Goal: Task Accomplishment & Management: Complete application form

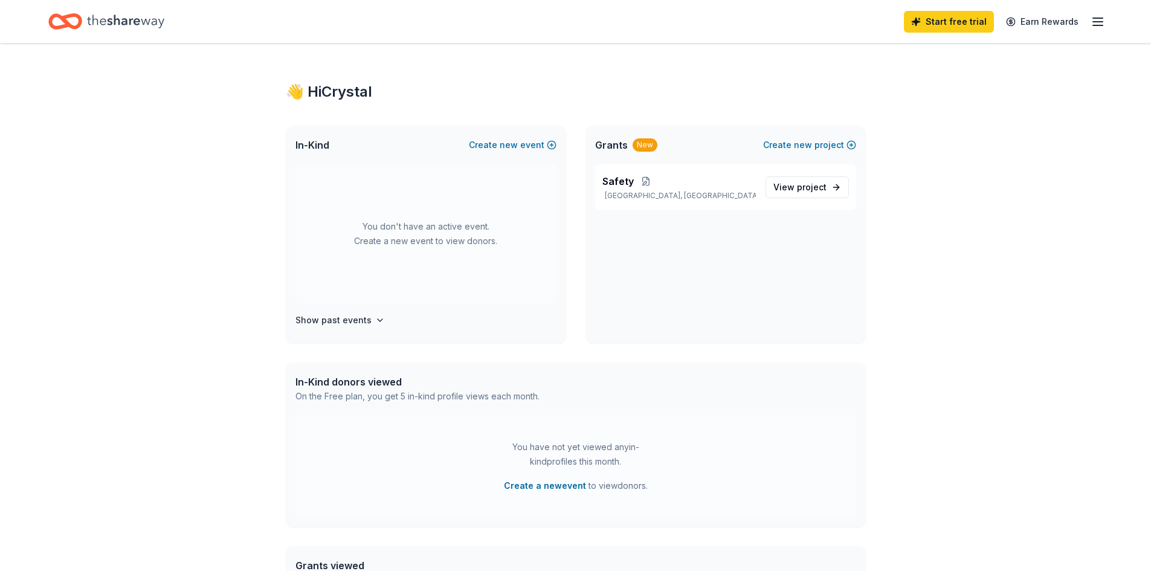
click at [118, 23] on icon "Home" at bounding box center [125, 21] width 77 height 25
click at [1100, 25] on line "button" at bounding box center [1098, 25] width 10 height 0
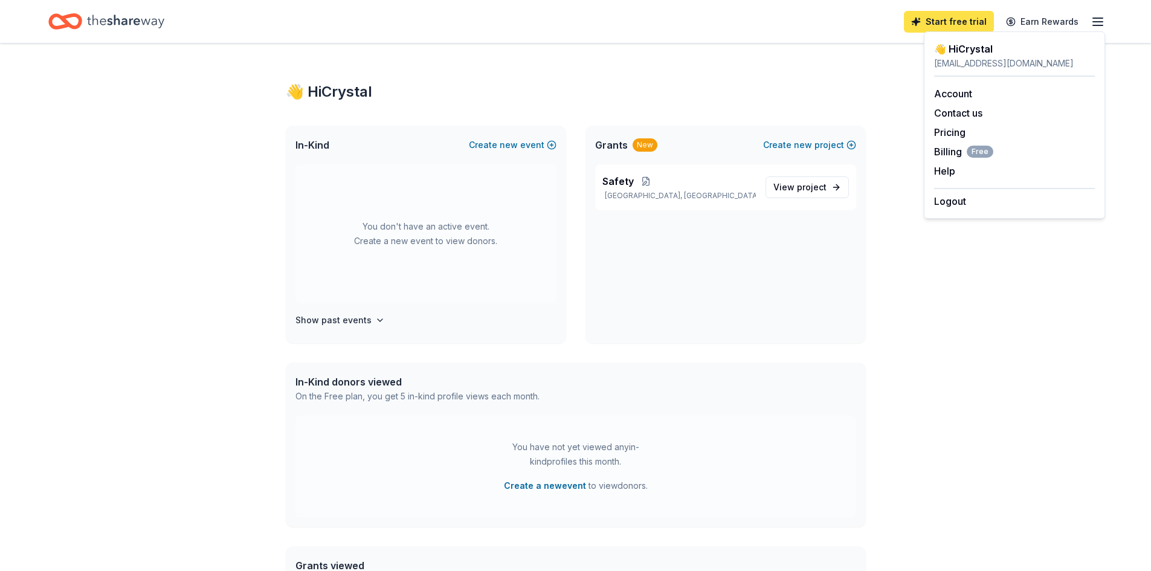
click at [924, 21] on link "Start free trial" at bounding box center [949, 22] width 90 height 22
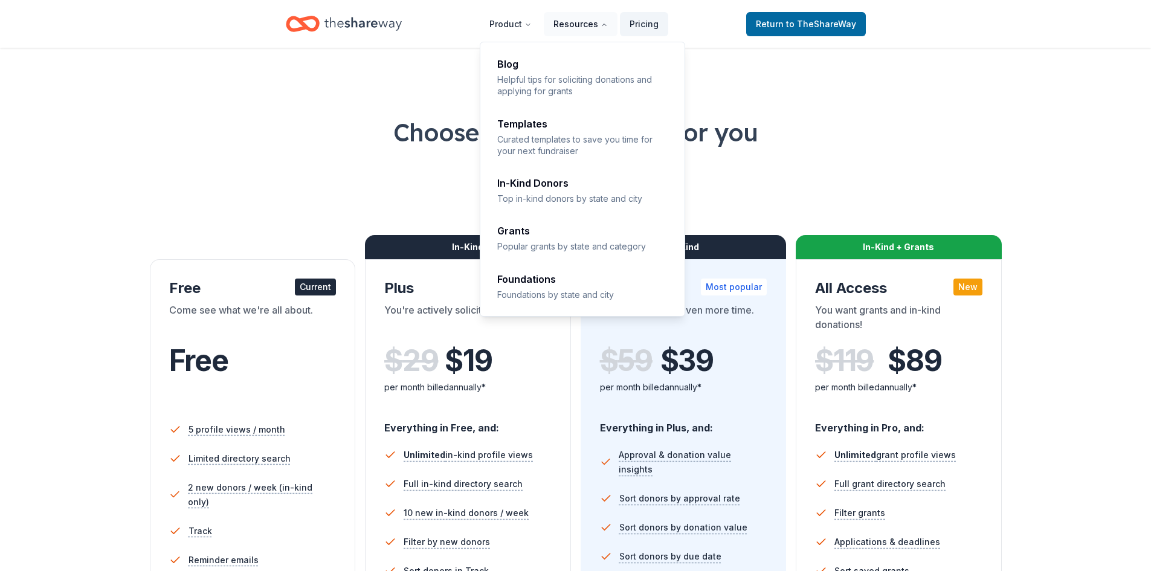
click at [587, 28] on button "Resources" at bounding box center [581, 24] width 74 height 24
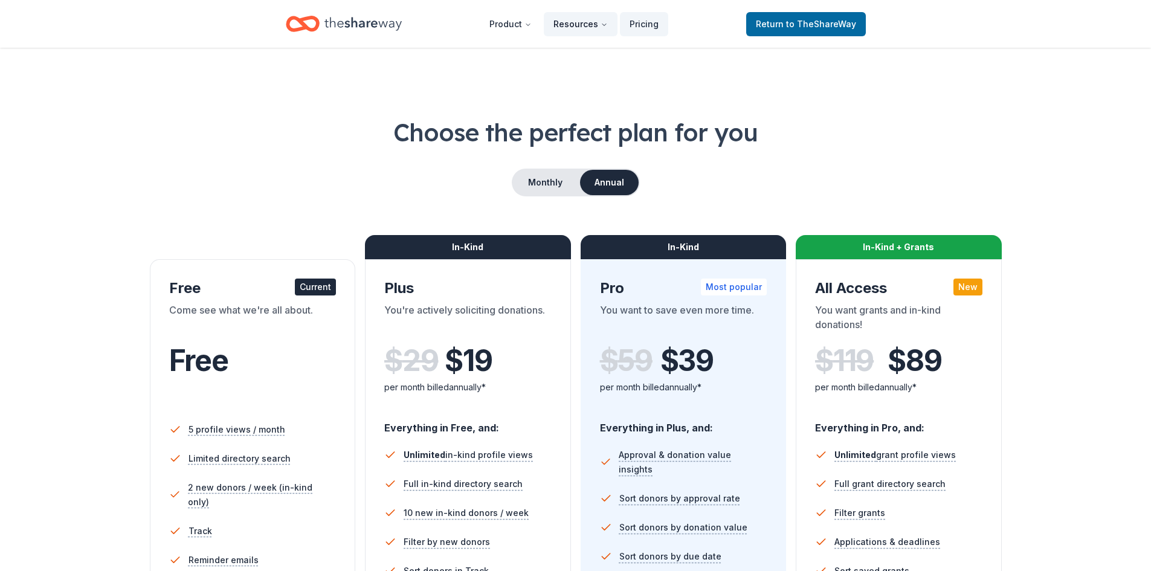
click at [587, 28] on button "Resources" at bounding box center [581, 24] width 74 height 24
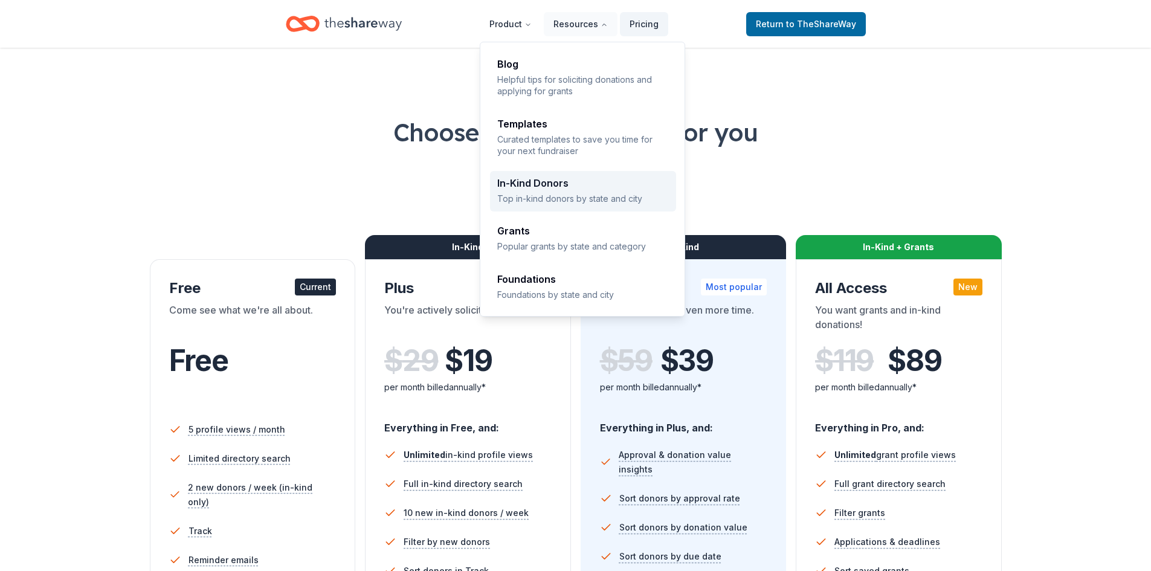
click at [561, 183] on div "In-Kind Donors" at bounding box center [583, 183] width 172 height 10
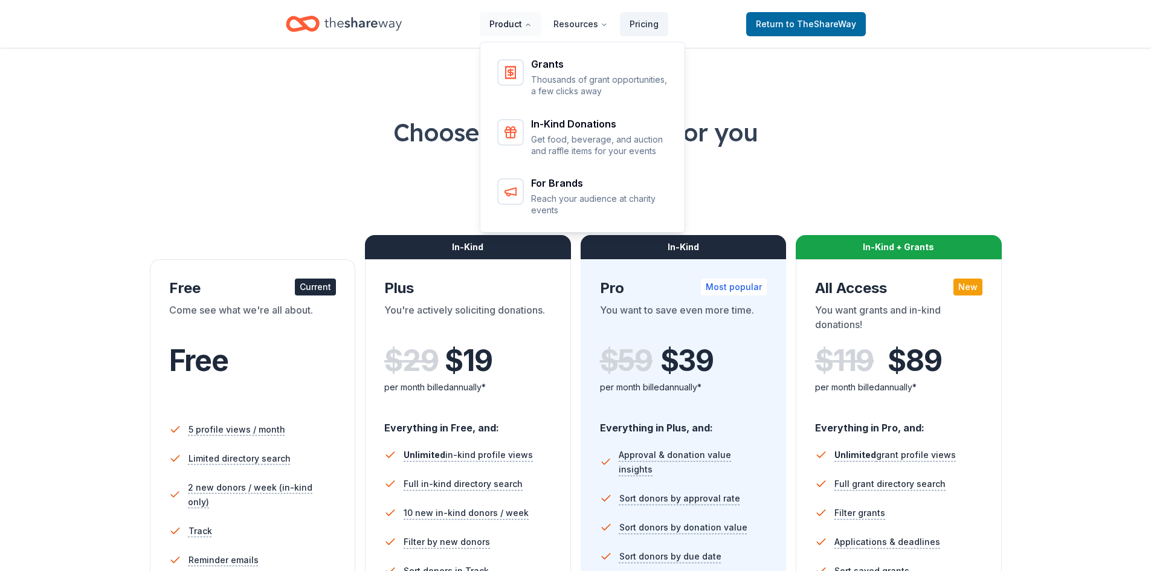
click at [513, 29] on button "Product" at bounding box center [511, 24] width 62 height 24
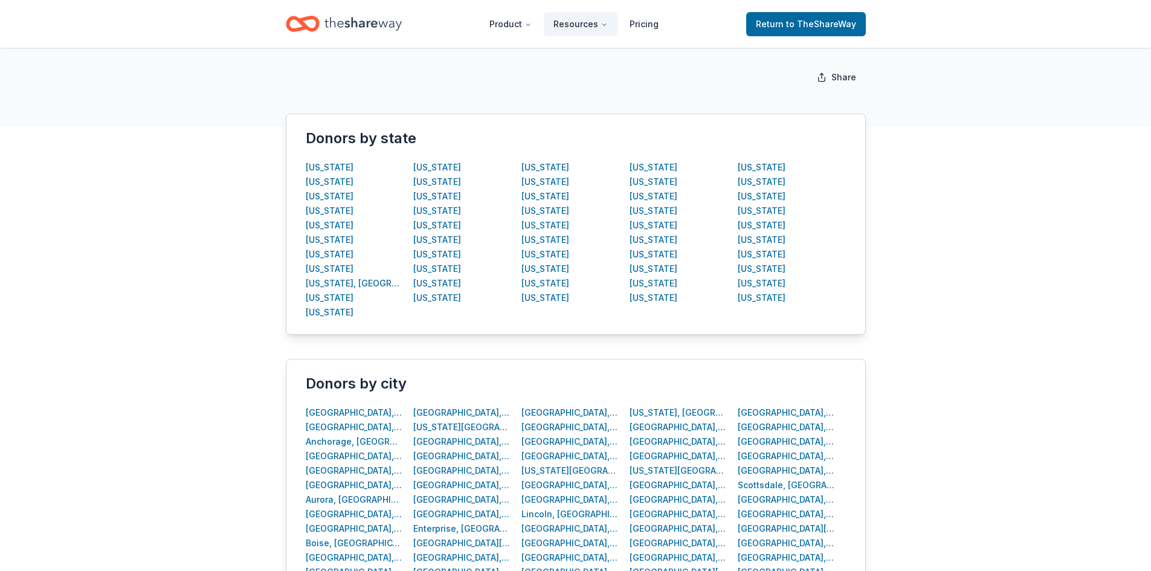
scroll to position [181, 0]
click at [668, 190] on div "North Carolina" at bounding box center [654, 196] width 48 height 15
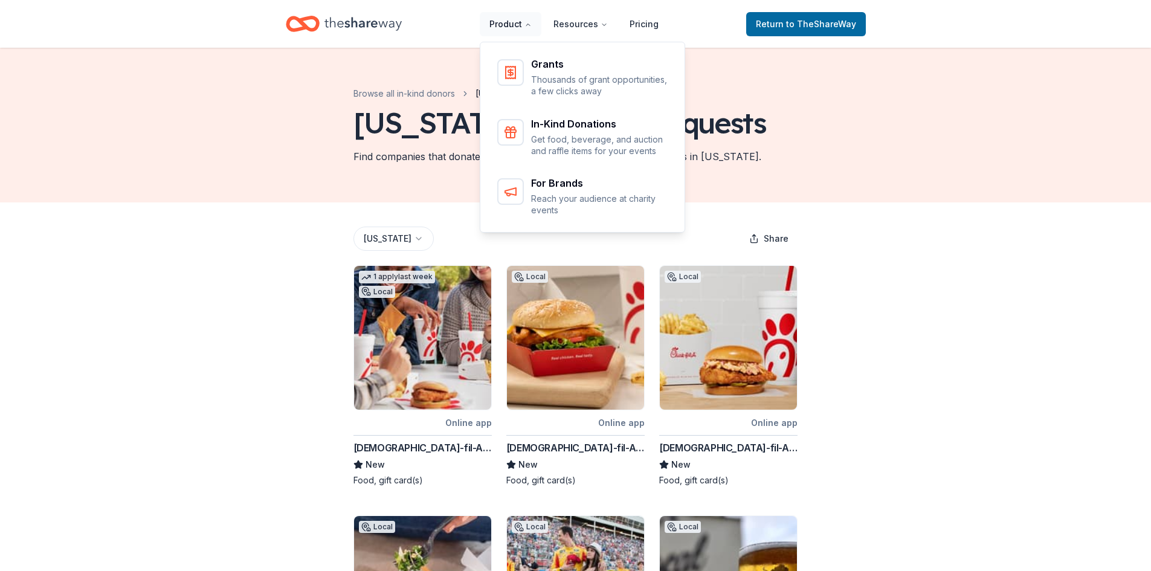
click at [512, 30] on button "Product" at bounding box center [511, 24] width 62 height 24
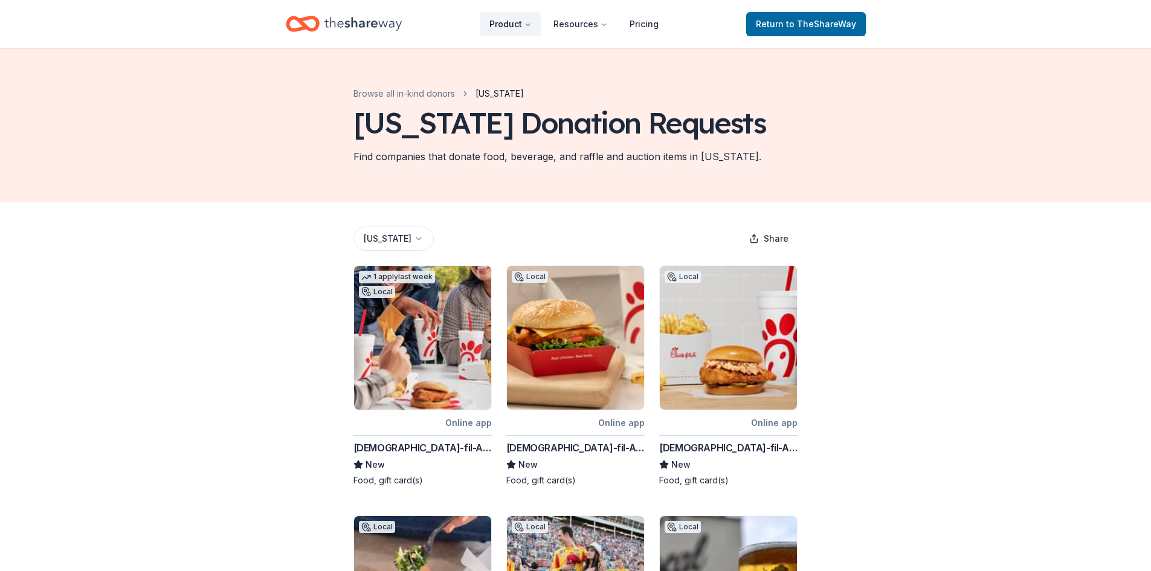
click at [512, 30] on button "Product" at bounding box center [511, 24] width 62 height 24
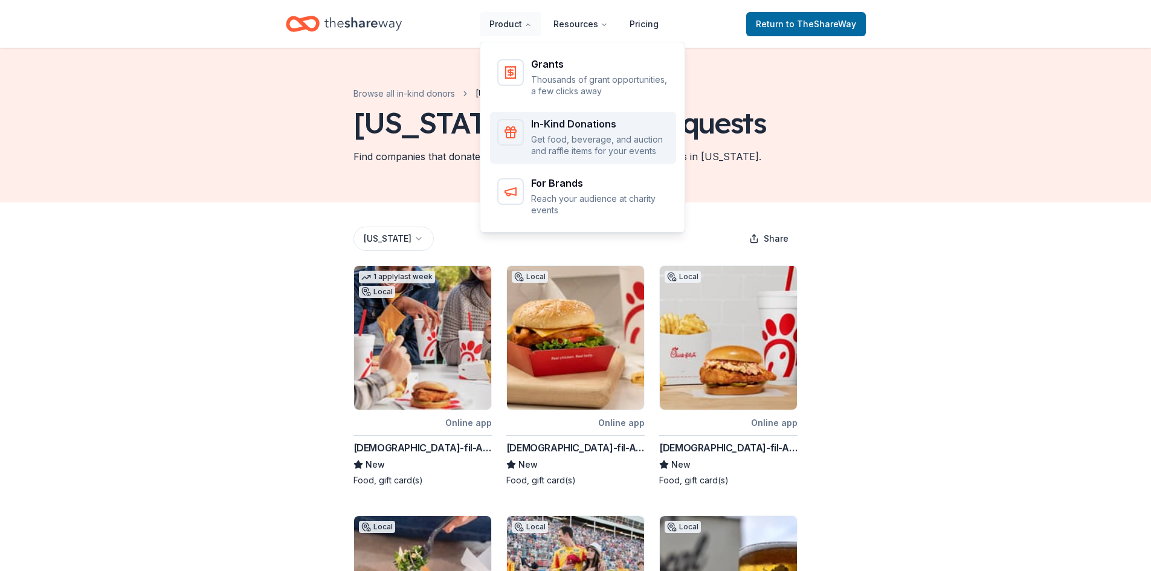
click at [555, 125] on div "In-Kind Donations" at bounding box center [600, 124] width 138 height 10
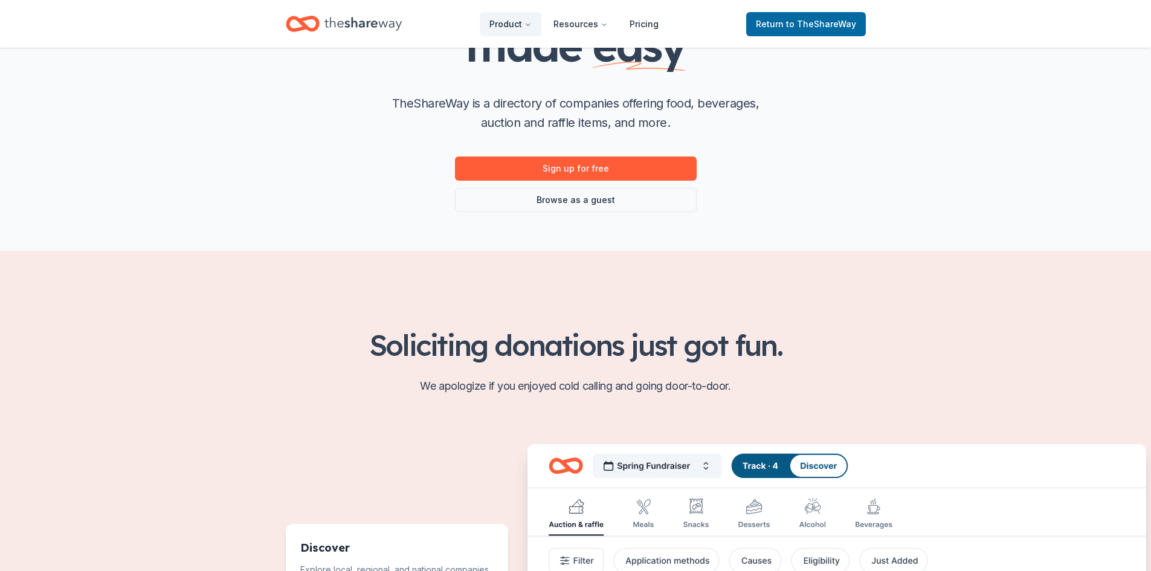
scroll to position [181, 0]
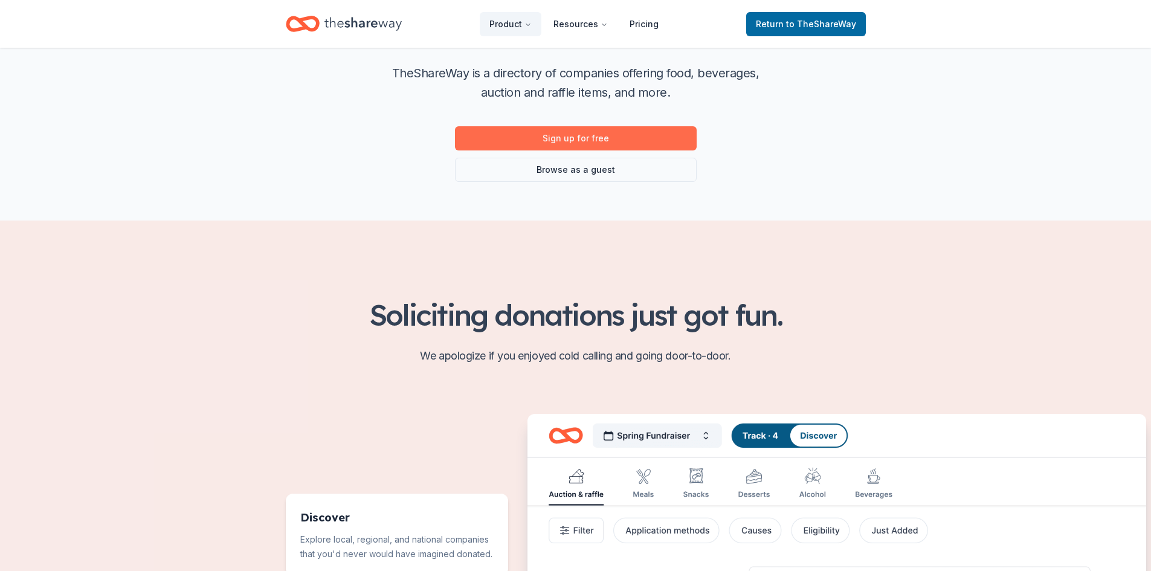
click at [560, 142] on link "Sign up for free" at bounding box center [576, 138] width 242 height 24
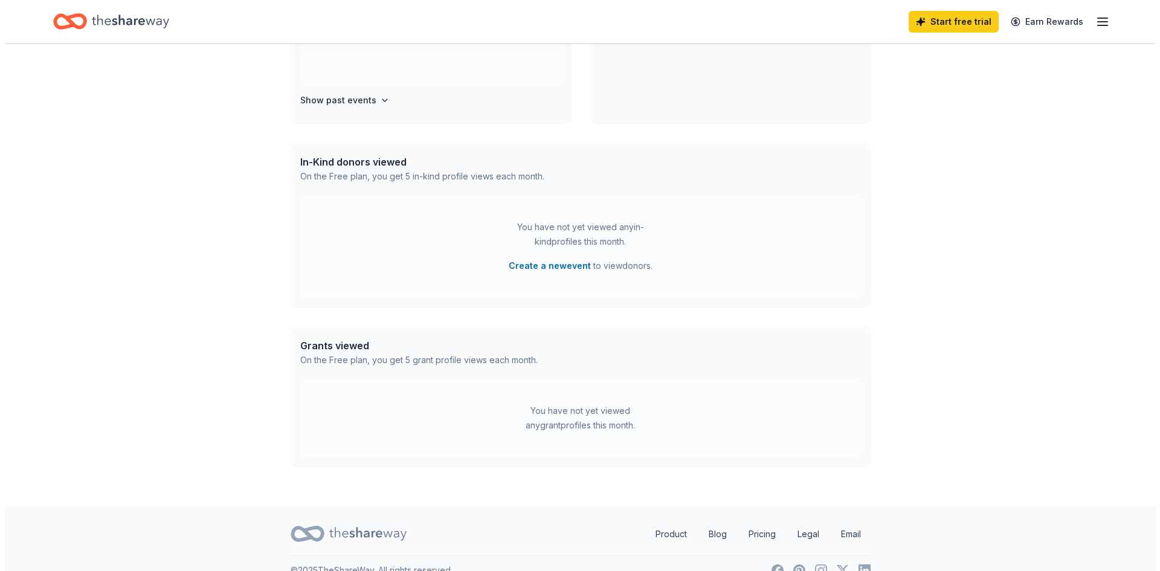
scroll to position [241, 0]
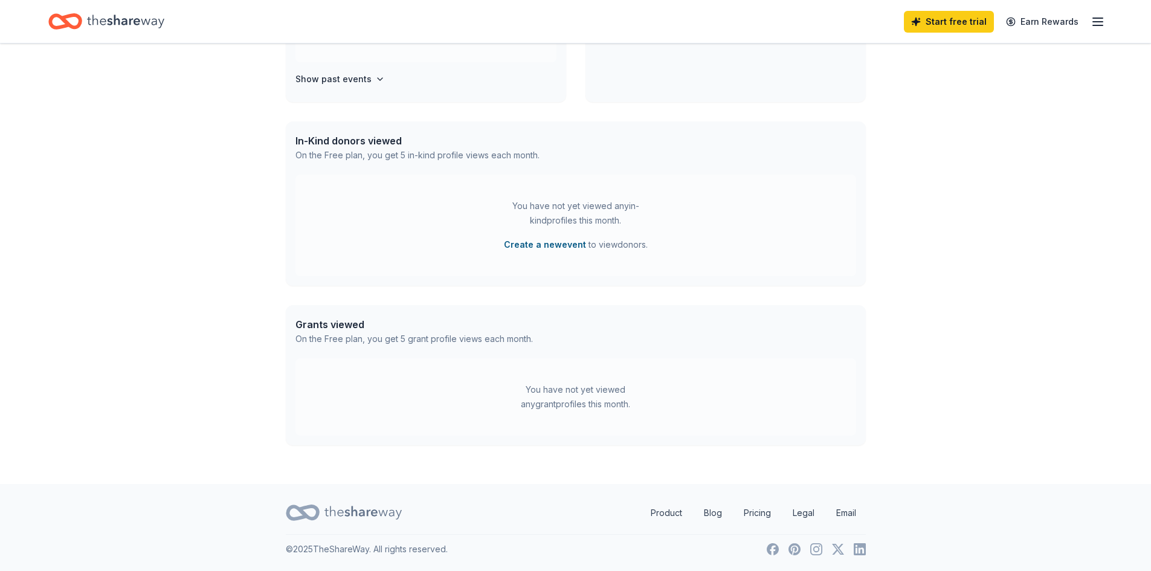
click at [552, 245] on button "Create a new event" at bounding box center [545, 244] width 82 height 15
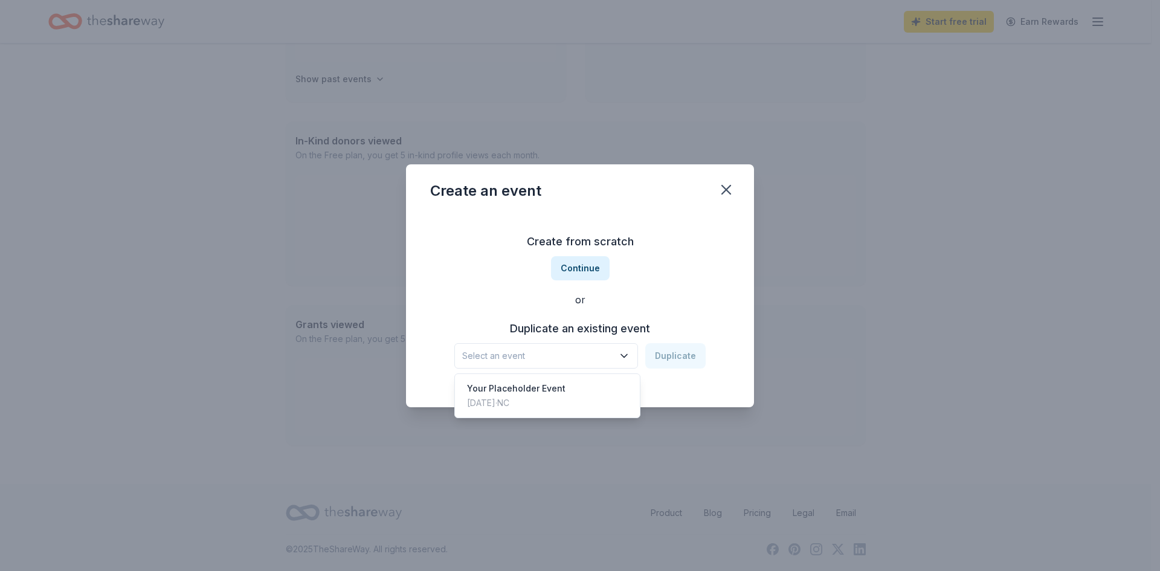
click at [630, 356] on icon "button" at bounding box center [624, 356] width 12 height 12
click at [580, 260] on button "Continue" at bounding box center [580, 268] width 59 height 24
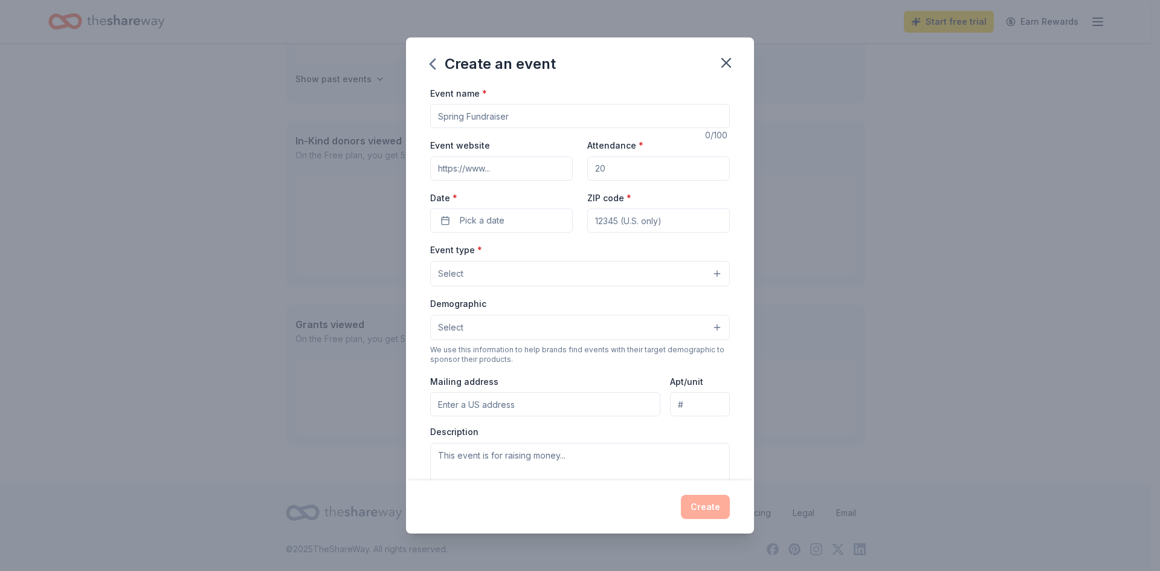
click at [539, 117] on input "Event name *" at bounding box center [580, 116] width 300 height 24
click at [644, 172] on input "Attendance *" at bounding box center [658, 169] width 143 height 24
drag, startPoint x: 644, startPoint y: 172, endPoint x: 563, endPoint y: 163, distance: 80.8
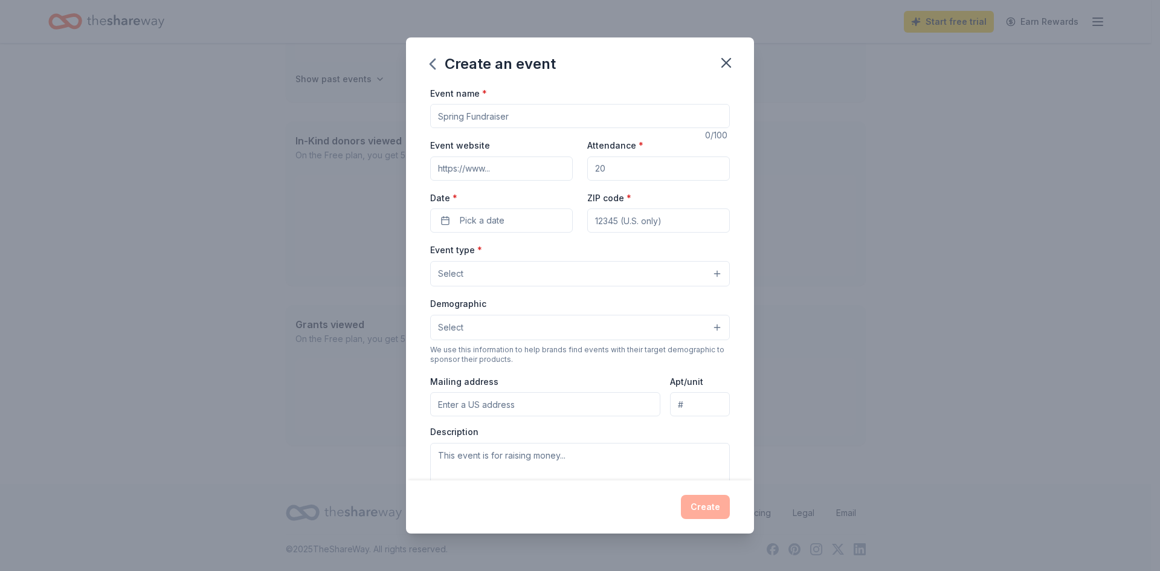
click at [563, 163] on div "Event website Attendance * Date * Pick a date ZIP code *" at bounding box center [580, 185] width 300 height 95
click at [554, 208] on button "Pick a date" at bounding box center [501, 220] width 143 height 24
click at [567, 252] on button "Go to next month" at bounding box center [564, 252] width 17 height 17
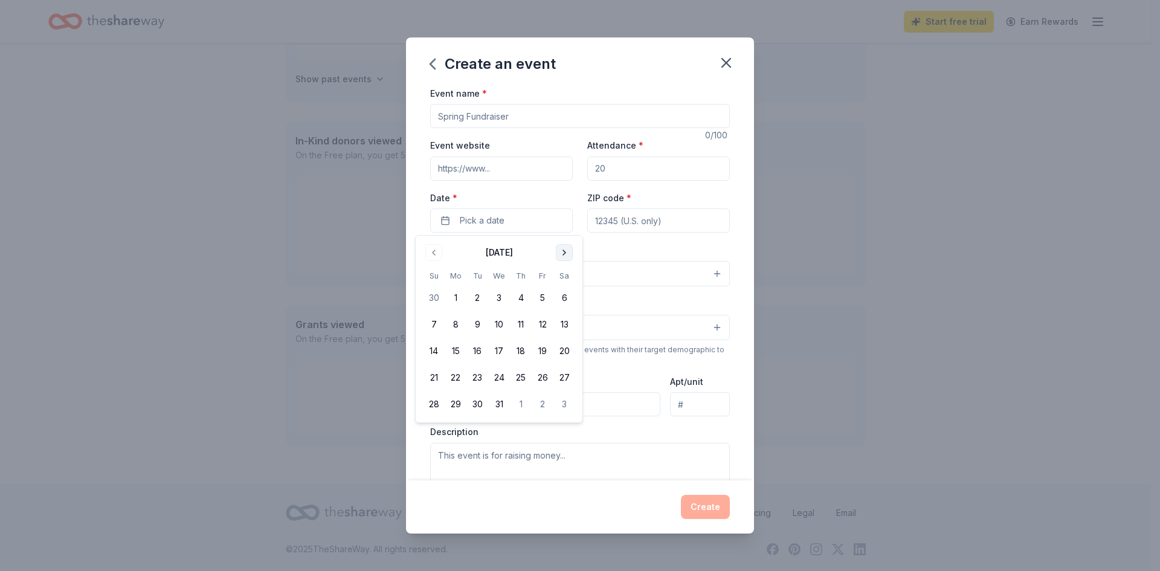
click at [567, 252] on button "Go to next month" at bounding box center [564, 252] width 17 height 17
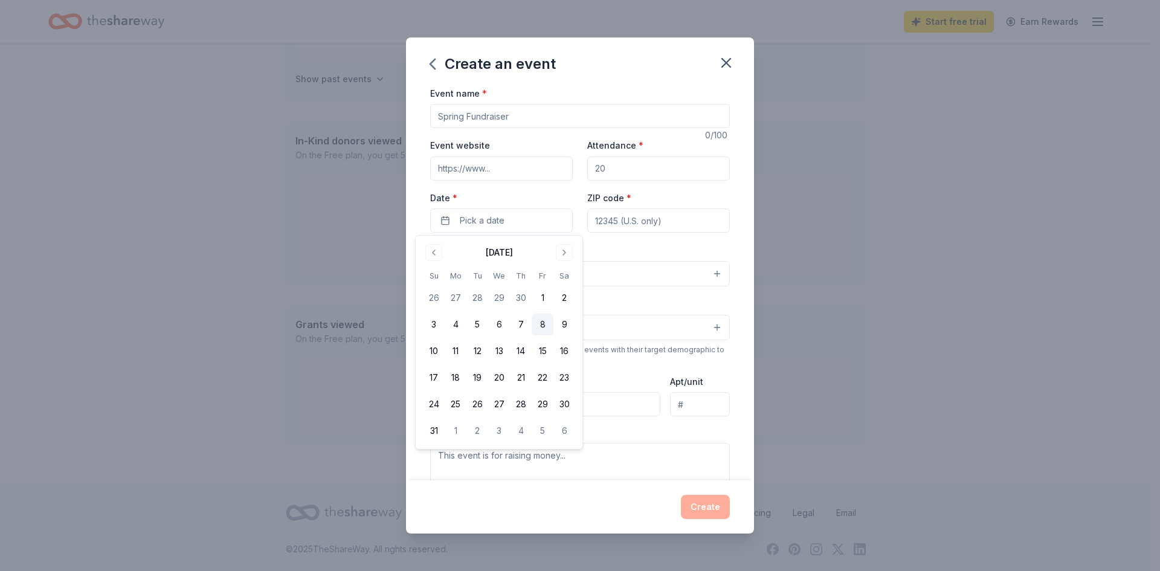
click at [544, 326] on button "8" at bounding box center [543, 325] width 22 height 22
click at [609, 225] on input "ZIP code *" at bounding box center [658, 220] width 143 height 24
type input "28786"
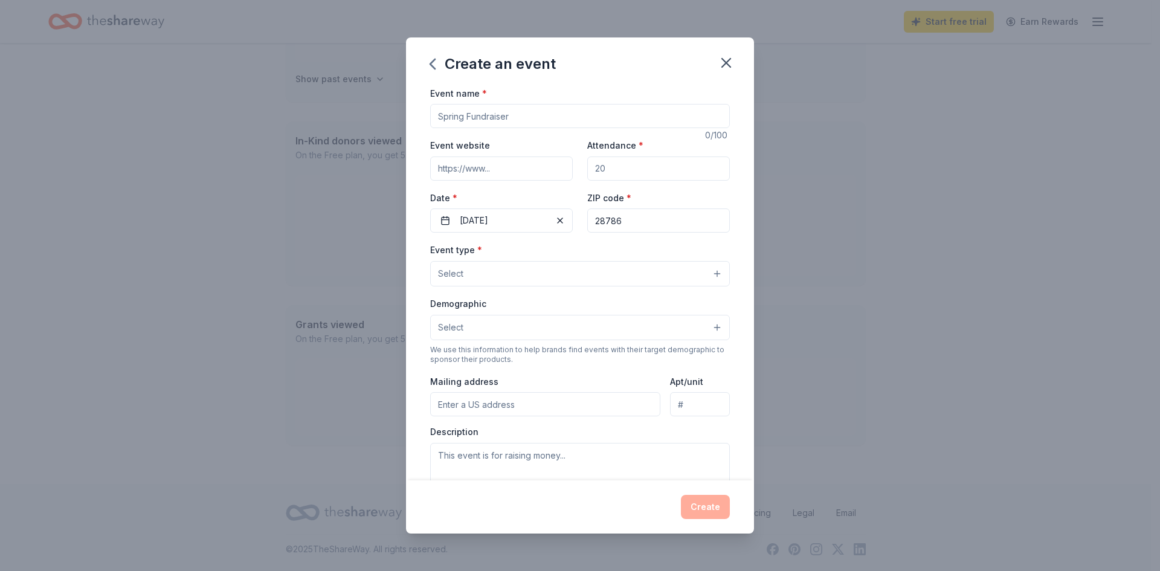
type input "669 S Haywood St"
click at [630, 277] on button "Select" at bounding box center [580, 273] width 300 height 25
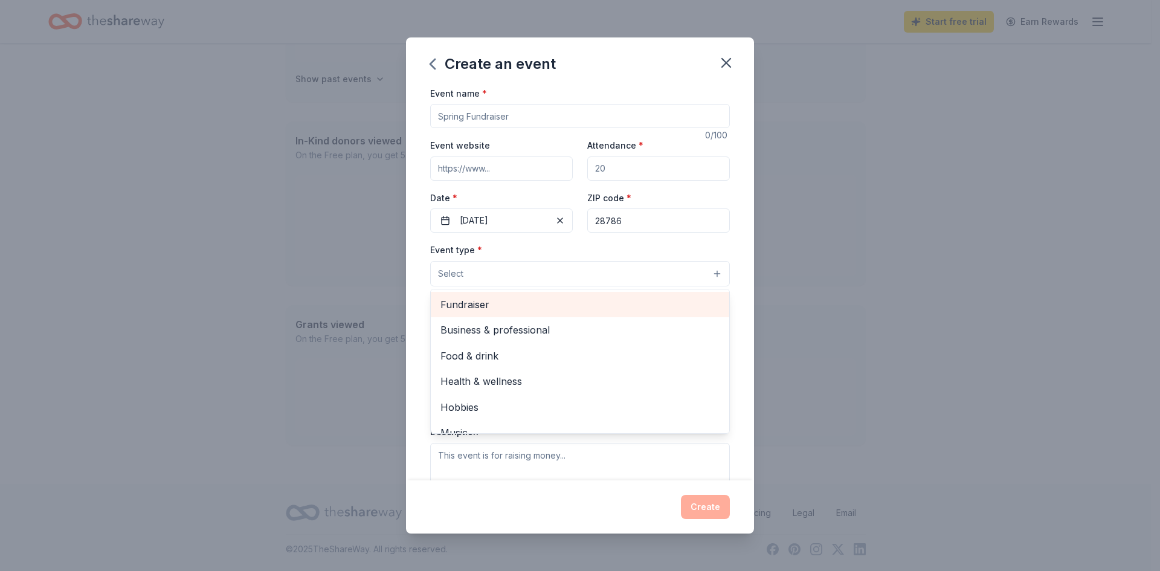
click at [598, 295] on div "Fundraiser" at bounding box center [580, 304] width 299 height 25
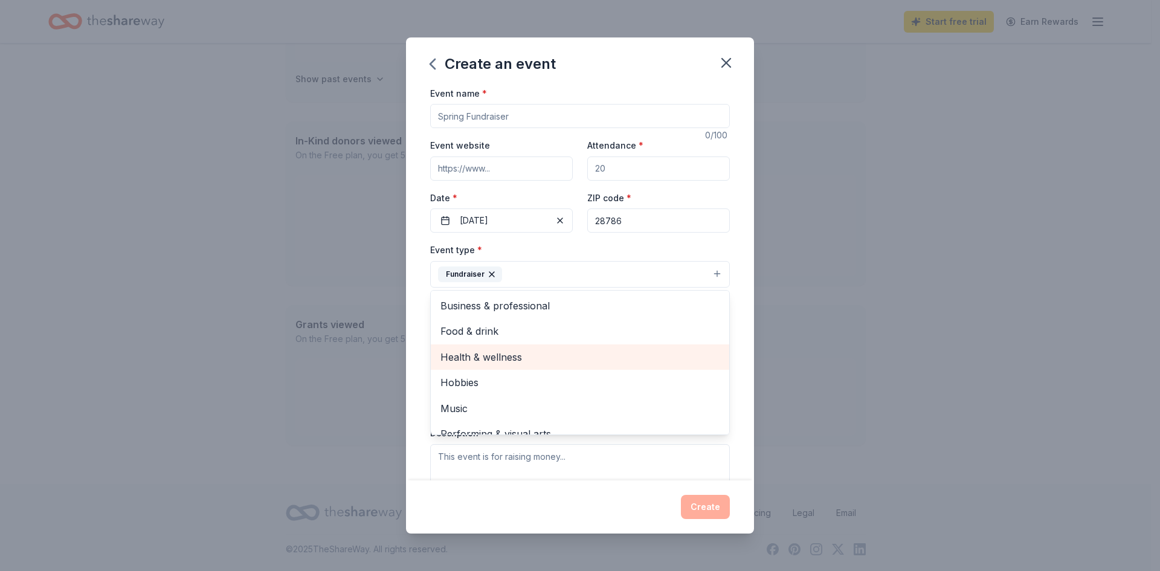
scroll to position [15, 0]
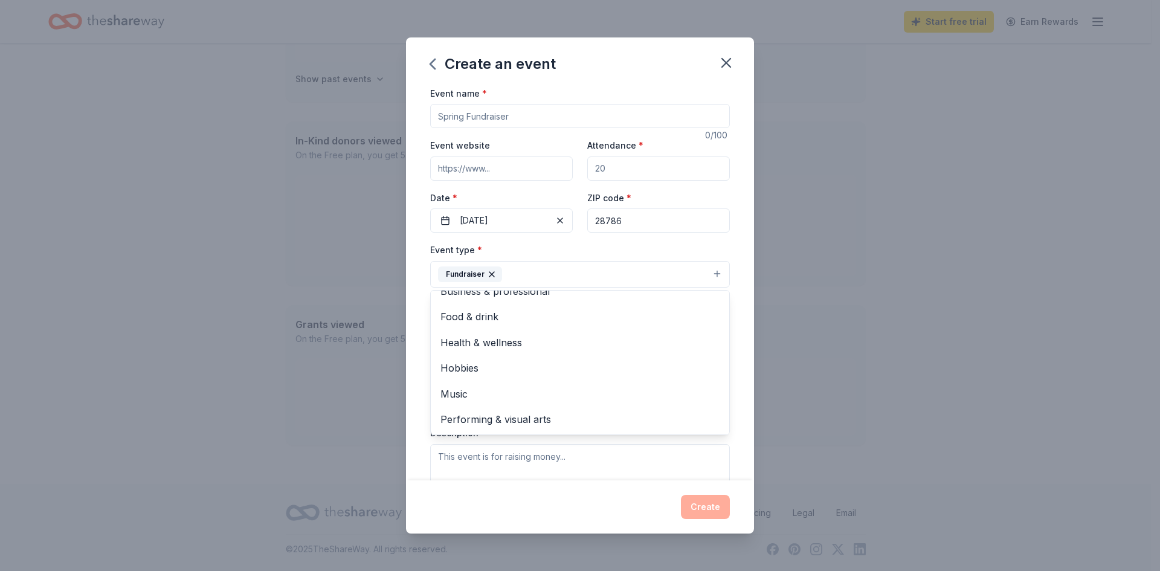
click at [742, 245] on div "Event name * 0 /100 Event website Attendance * Date * 05/08/2026 ZIP code * 287…" at bounding box center [580, 283] width 348 height 395
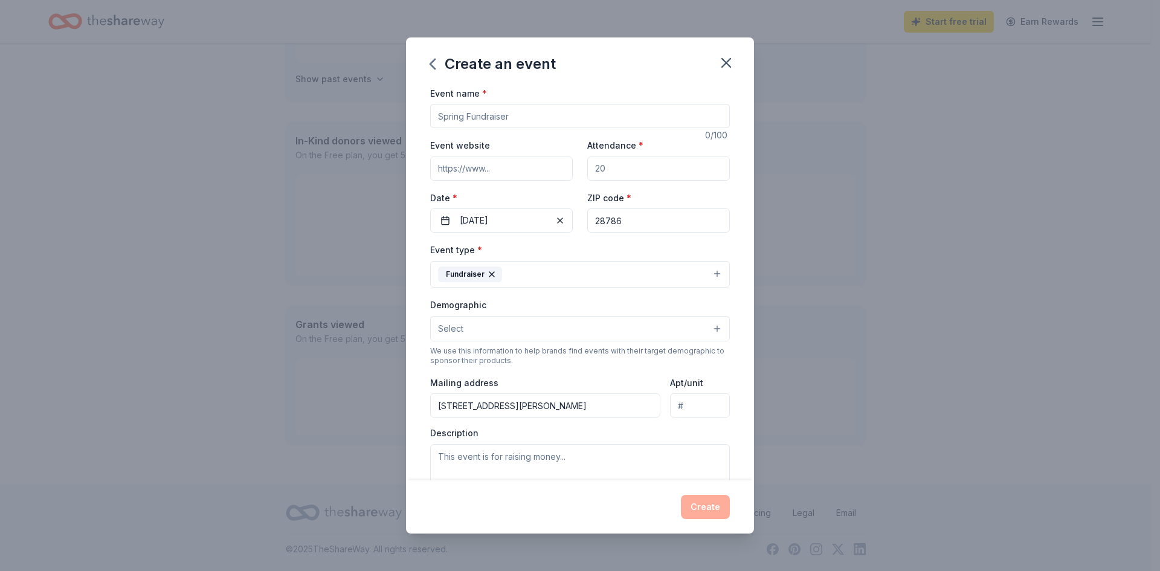
click at [651, 326] on button "Select" at bounding box center [580, 328] width 300 height 25
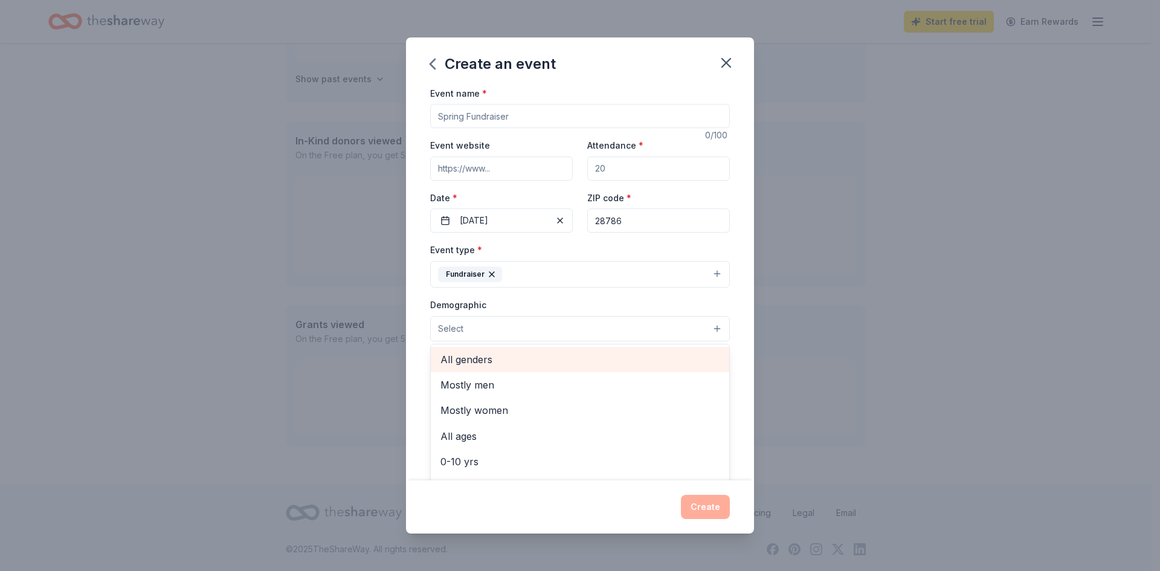
click at [536, 354] on span "All genders" at bounding box center [580, 360] width 279 height 16
click at [736, 431] on div "Event name * 0 /100 Event website Attendance * Date * 05/08/2026 ZIP code * 287…" at bounding box center [580, 283] width 348 height 395
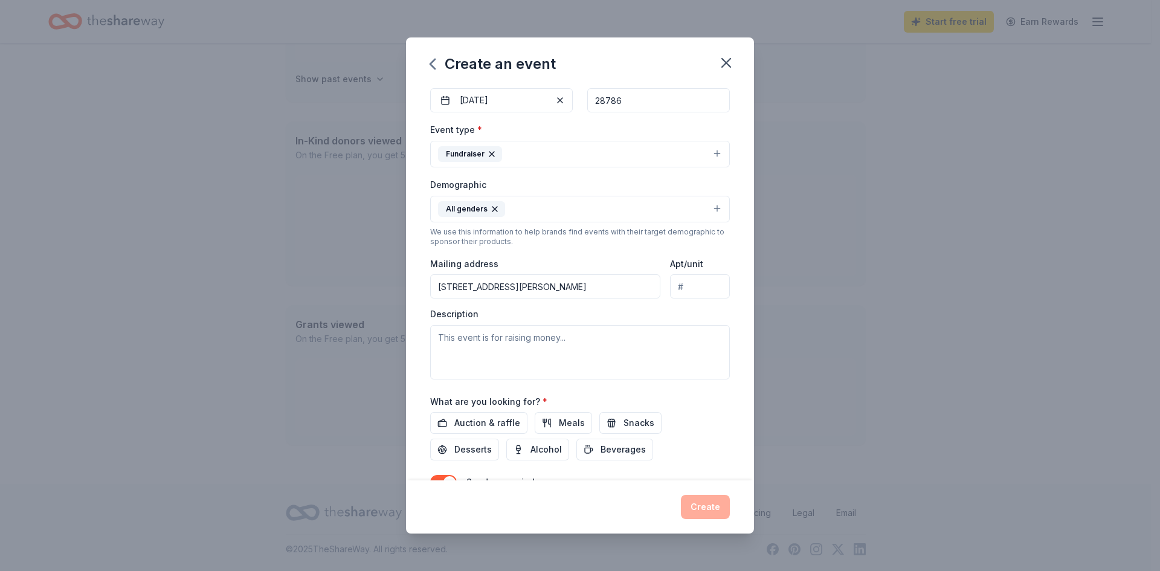
scroll to position [121, 0]
click at [603, 355] on textarea at bounding box center [580, 351] width 300 height 54
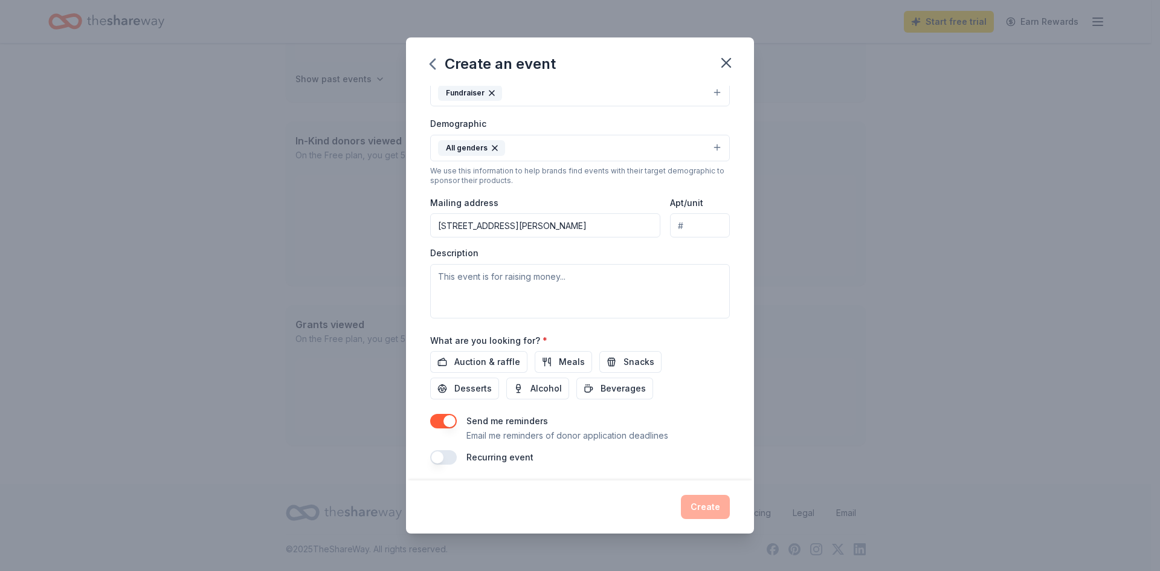
scroll to position [185, 0]
click at [499, 360] on span "Auction & raffle" at bounding box center [487, 358] width 66 height 15
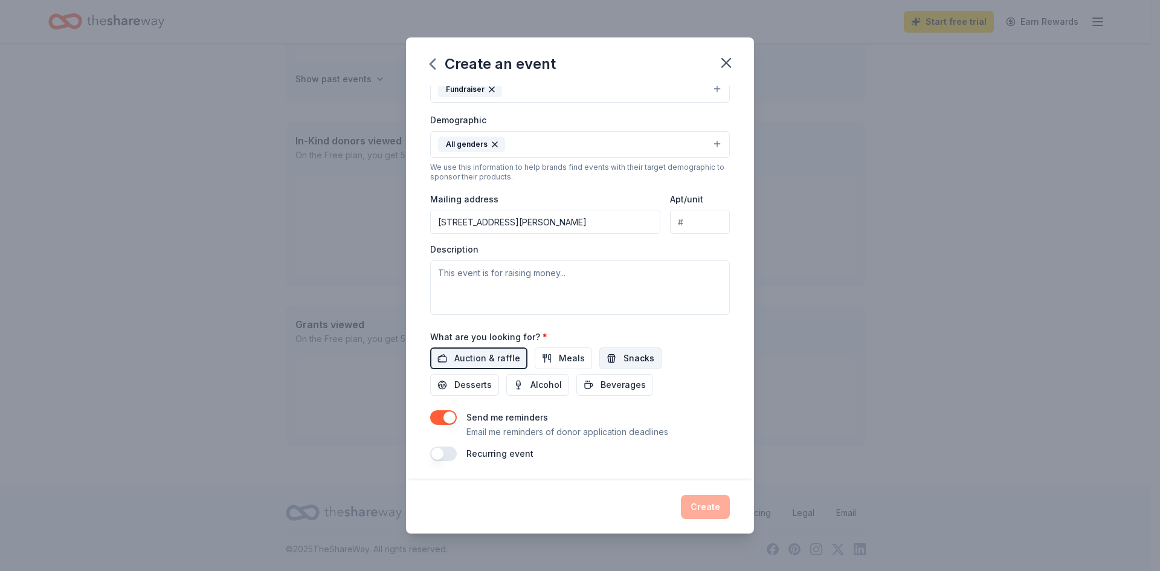
click at [609, 360] on button "Snacks" at bounding box center [630, 358] width 62 height 22
click at [478, 390] on span "Desserts" at bounding box center [472, 385] width 37 height 15
click at [564, 363] on span "Meals" at bounding box center [572, 358] width 26 height 15
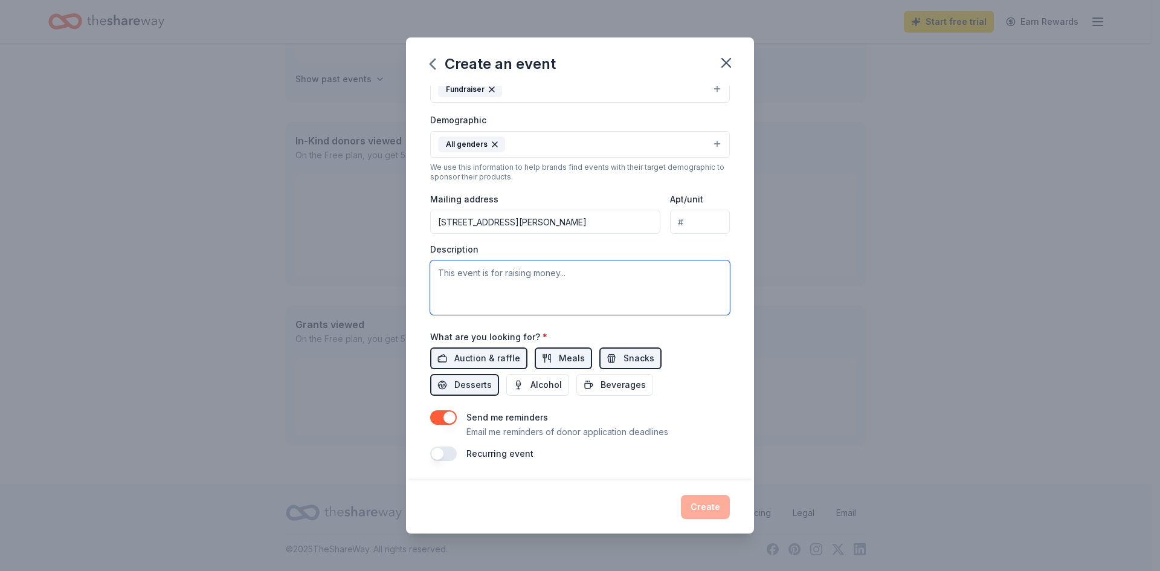
click at [467, 305] on textarea at bounding box center [580, 287] width 300 height 54
paste textarea "This event is raising money to provide critical services for children exposed t…"
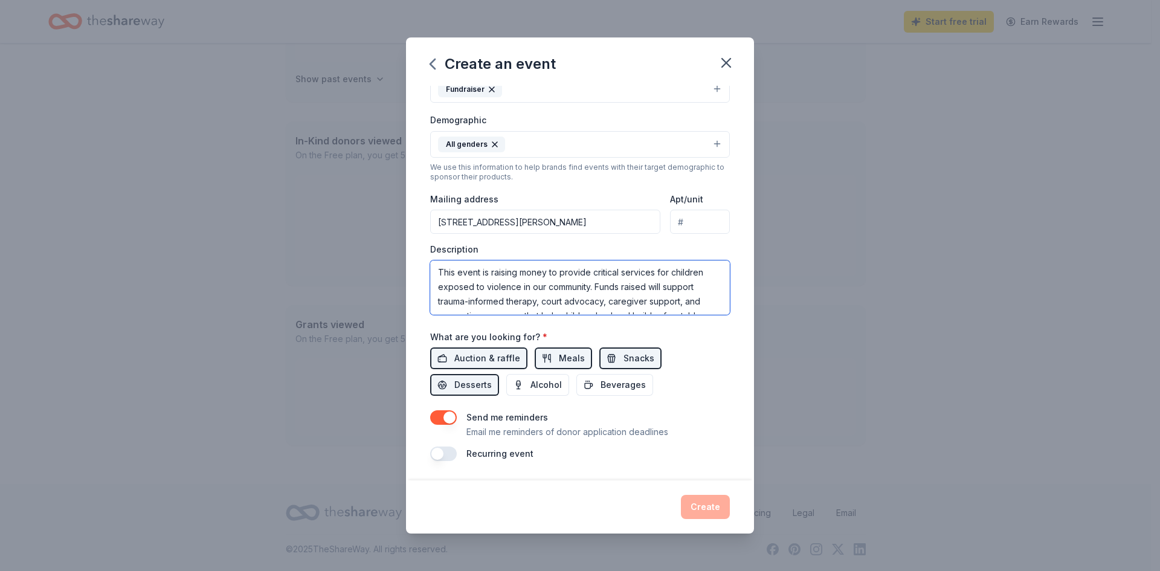
scroll to position [0, 0]
click at [591, 289] on textarea "This event is raising money to provide critical services for children exposed t…" at bounding box center [580, 287] width 300 height 54
type textarea "This event is raising money to provide critical services for children exposed t…"
click at [728, 446] on div "Event name * 0 /100 Event website Attendance * Date * 05/08/2026 ZIP code * 287…" at bounding box center [580, 283] width 348 height 395
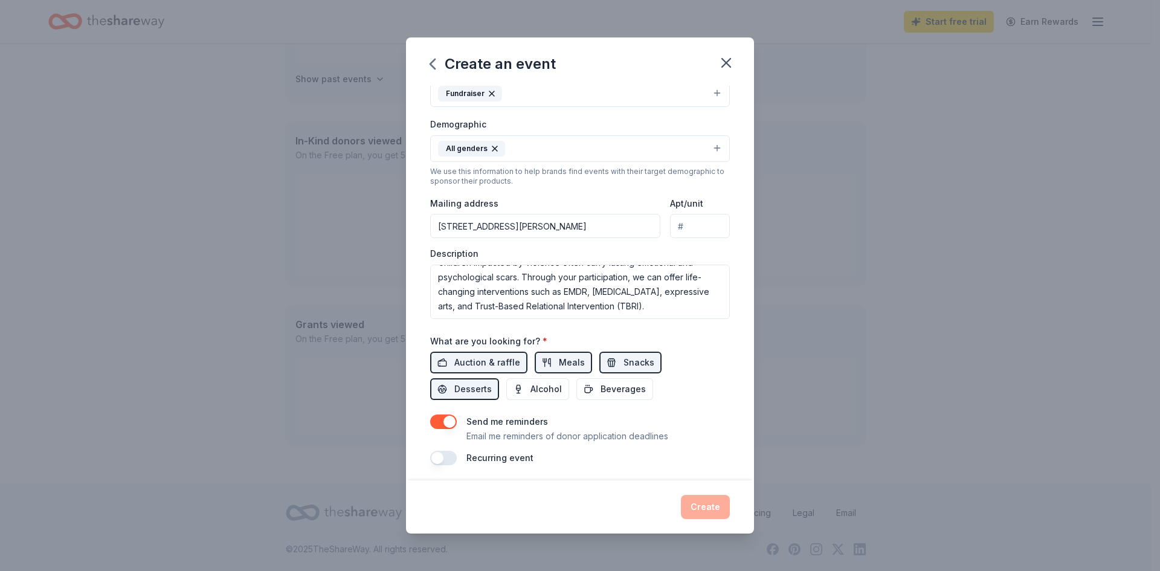
scroll to position [185, 0]
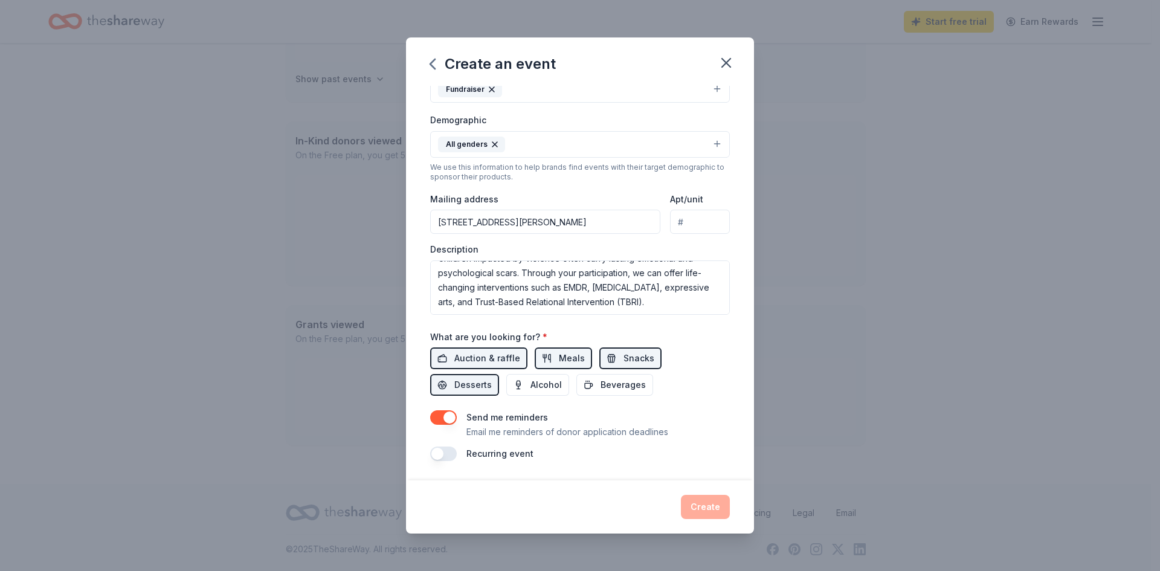
click at [694, 382] on div "Auction & raffle Meals Snacks Desserts Alcohol Beverages" at bounding box center [580, 371] width 300 height 48
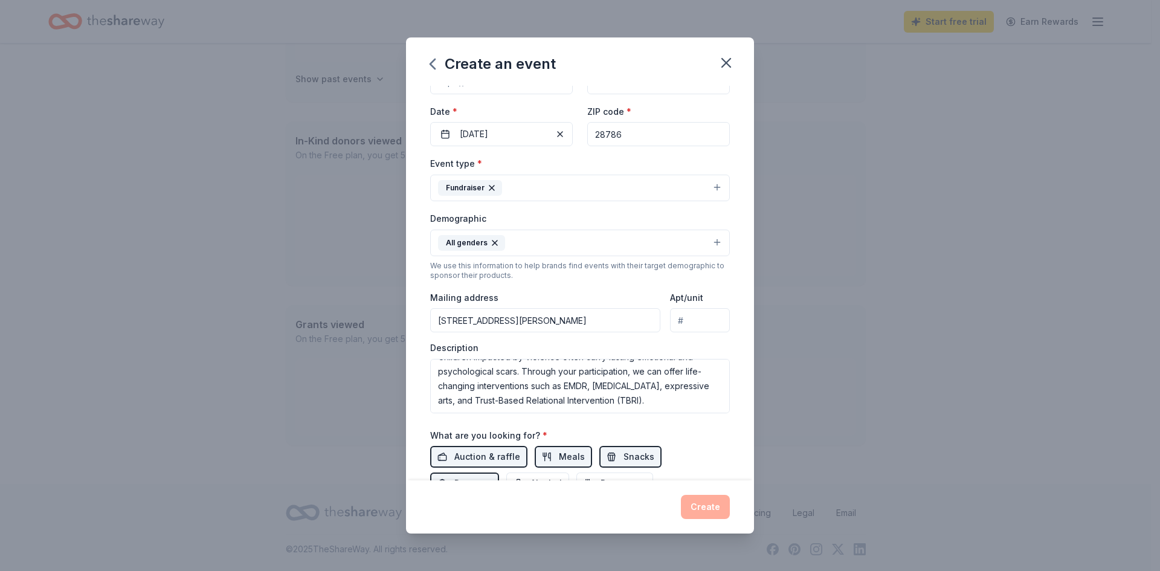
scroll to position [0, 0]
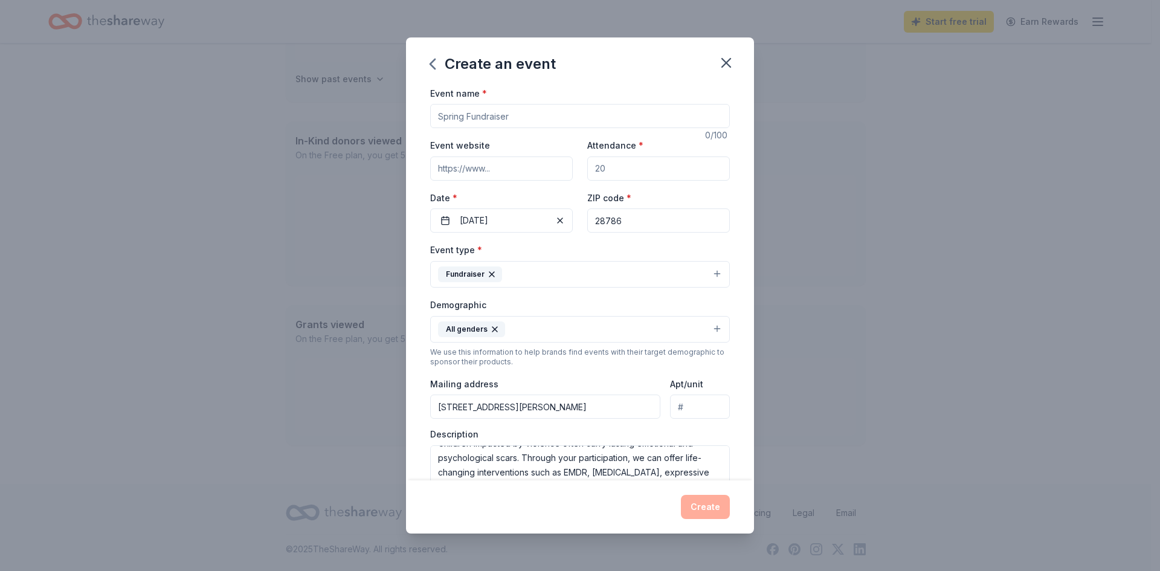
click at [538, 166] on input "Event website" at bounding box center [501, 169] width 143 height 24
click at [651, 168] on input "Attendance *" at bounding box center [658, 169] width 143 height 24
click at [484, 115] on input "Event name *" at bounding box center [580, 116] width 300 height 24
click at [468, 116] on input "Event name *" at bounding box center [580, 116] width 300 height 24
click at [488, 118] on input "Event name *" at bounding box center [580, 116] width 300 height 24
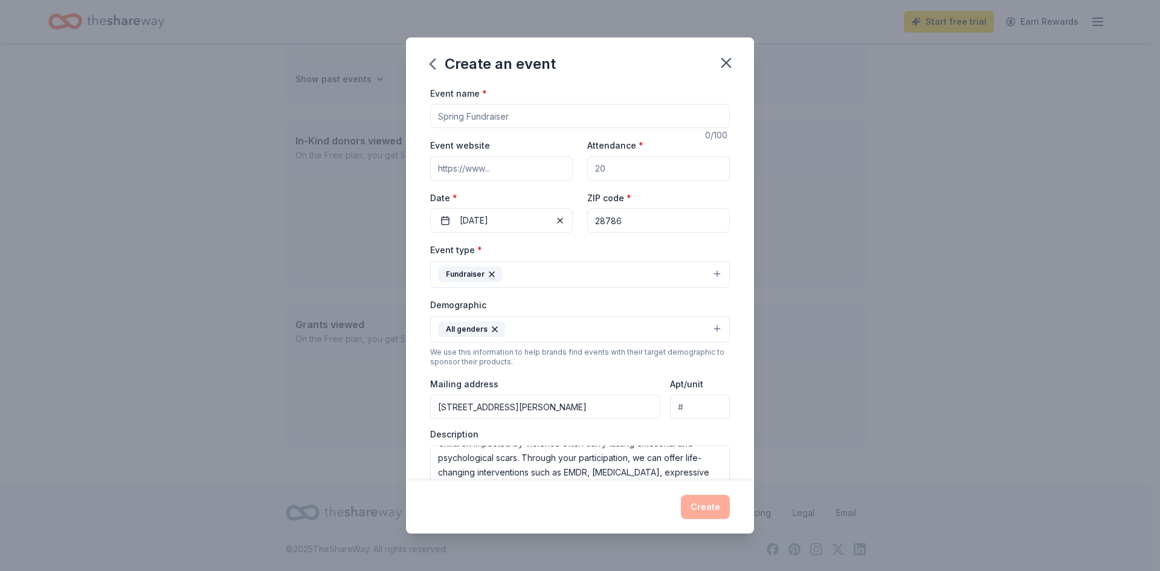
paste input "Par for Protection"
type input "Par for Protection"
click at [630, 163] on input "Attendance *" at bounding box center [658, 169] width 143 height 24
click at [744, 268] on div "Event name * Par for Protection 18 /100 Event website Attendance * 100 Date * 0…" at bounding box center [580, 283] width 348 height 395
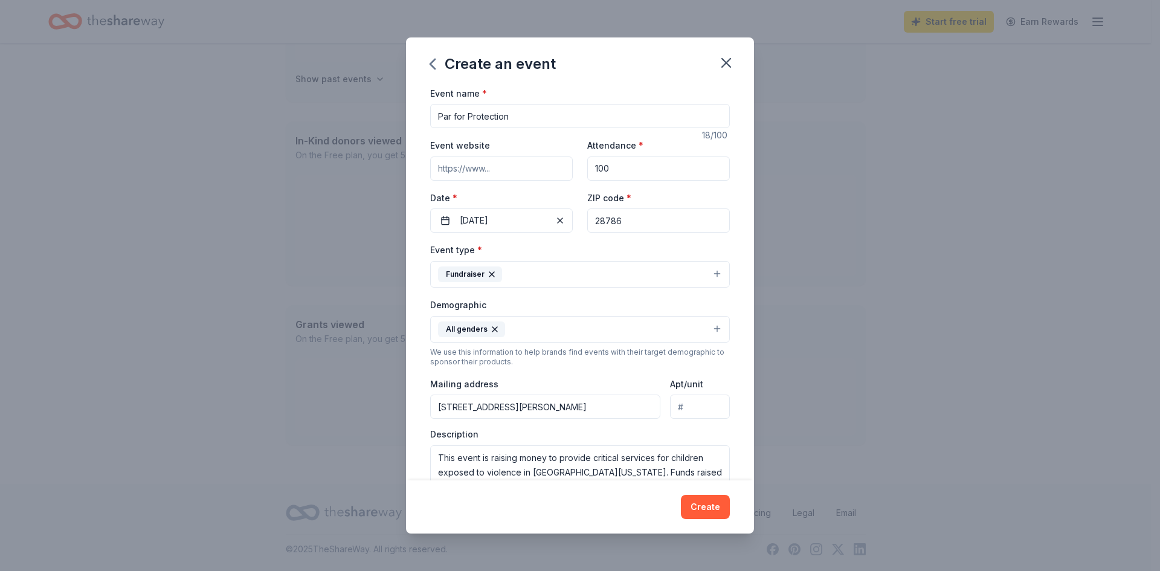
click at [641, 173] on input "100" at bounding box center [658, 169] width 143 height 24
type input "50"
click at [708, 514] on button "Create" at bounding box center [705, 507] width 49 height 24
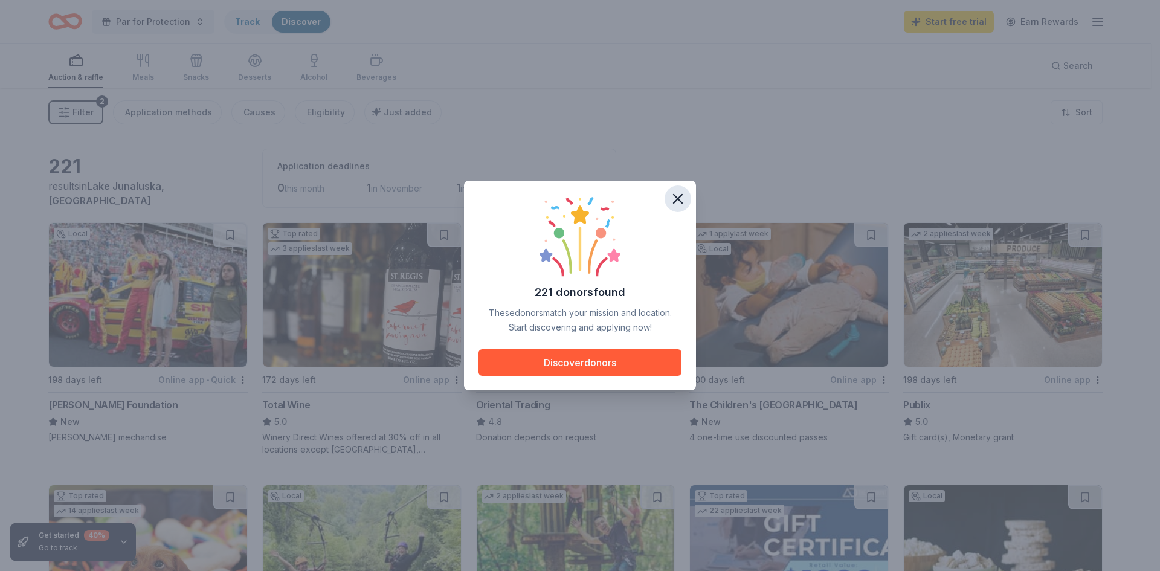
click at [676, 199] on icon "button" at bounding box center [678, 198] width 17 height 17
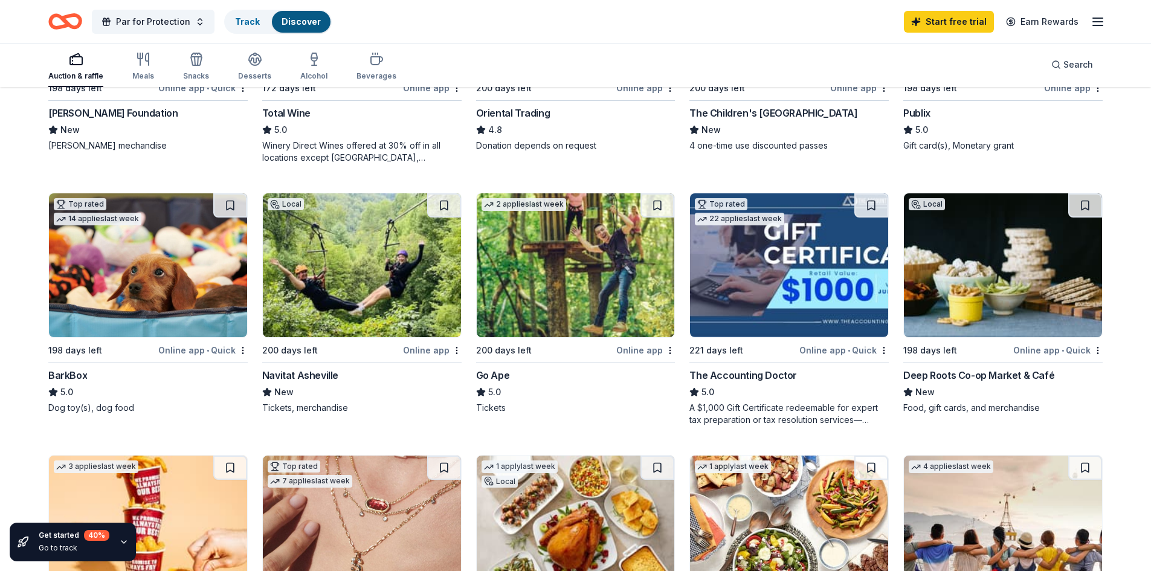
scroll to position [302, 0]
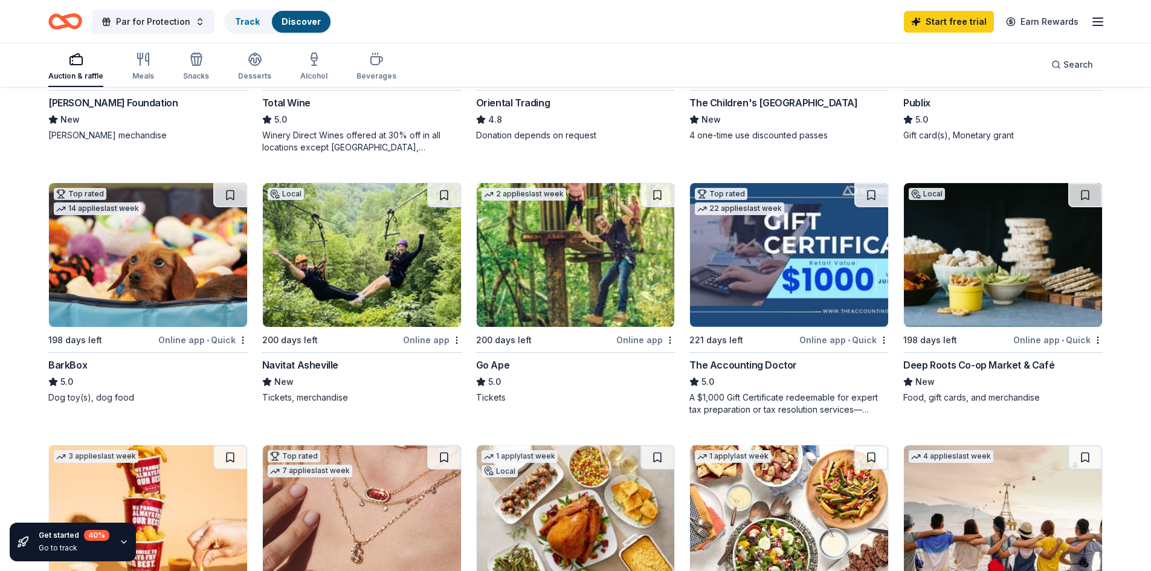
click at [319, 358] on div "Navitat Asheville" at bounding box center [300, 365] width 76 height 15
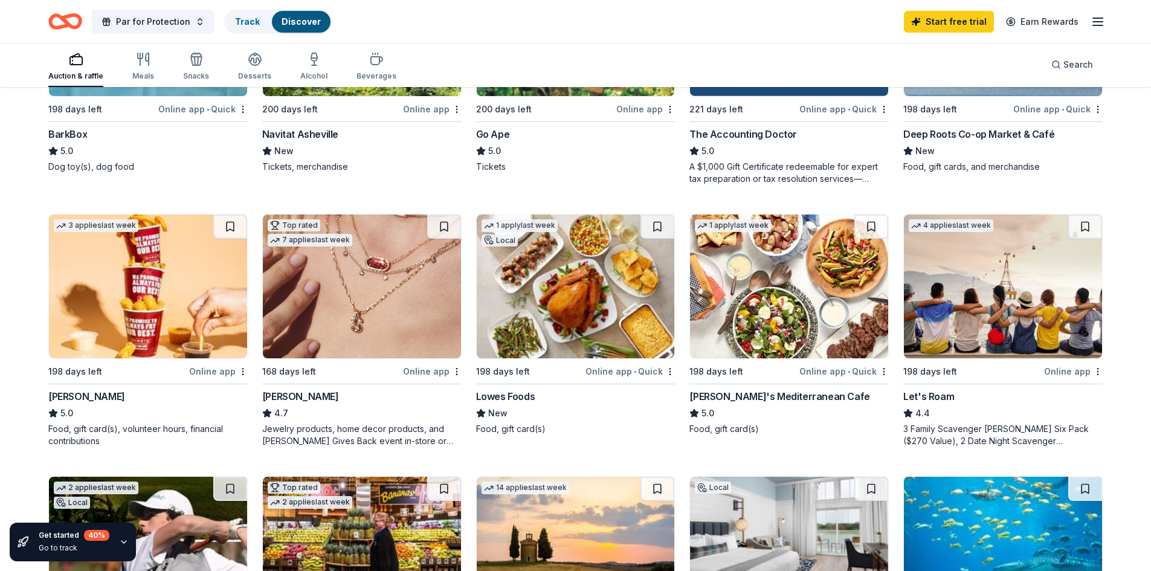
scroll to position [544, 0]
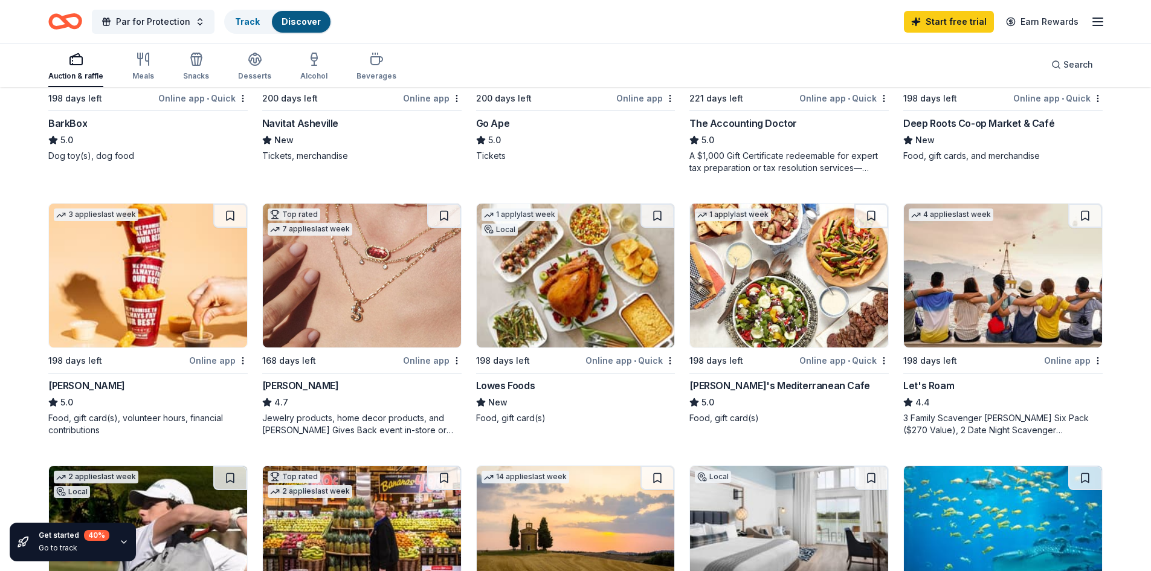
click at [419, 357] on div "Online app" at bounding box center [432, 360] width 59 height 15
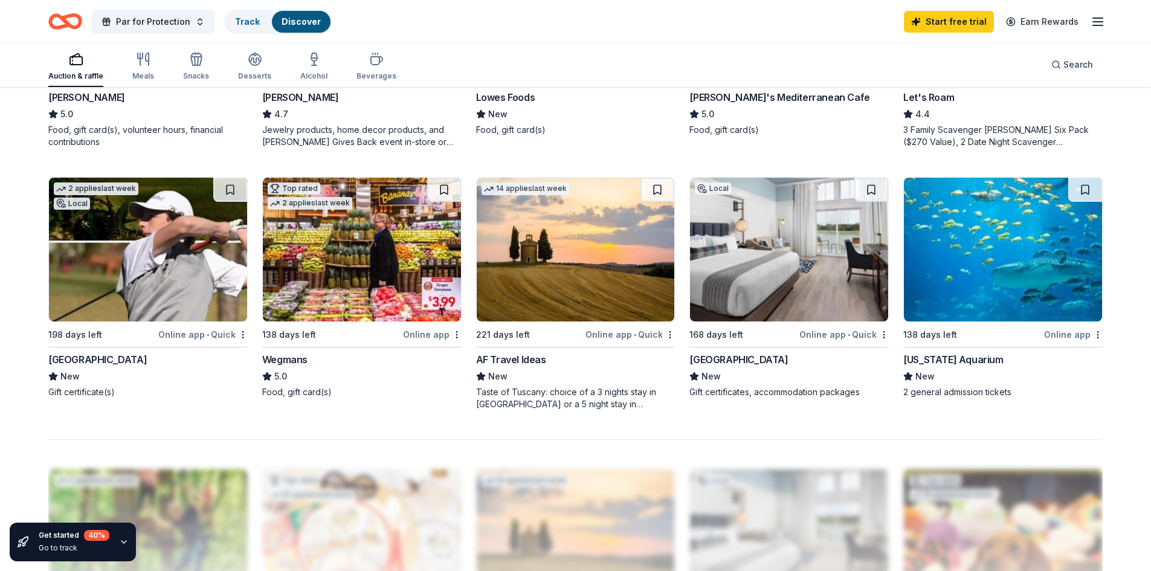
scroll to position [846, 0]
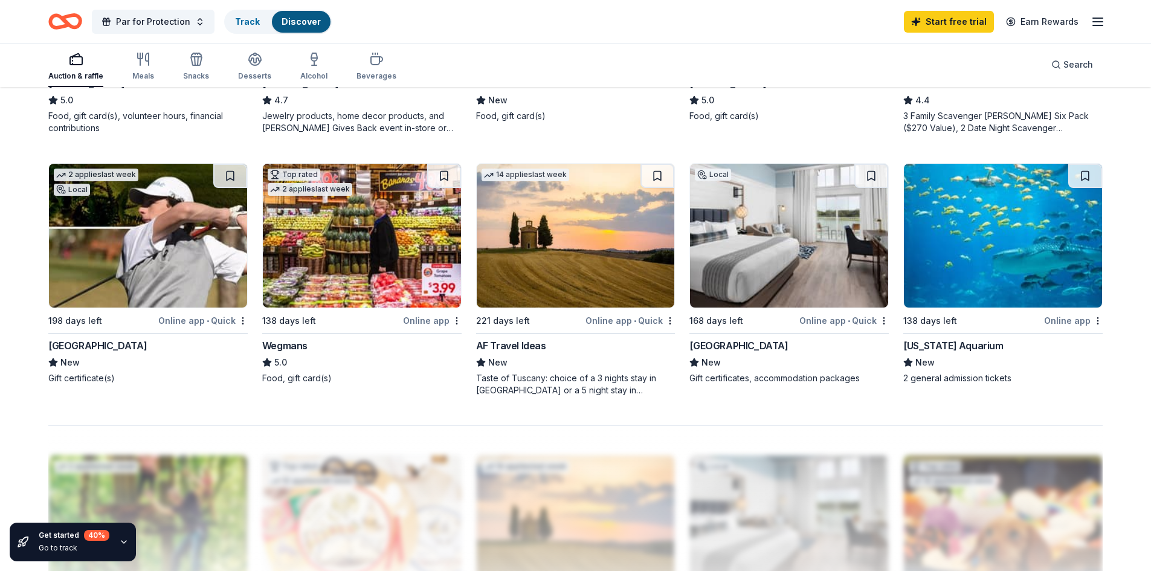
click at [137, 349] on div "Beau Rivage Golf & Resort" at bounding box center [97, 345] width 98 height 15
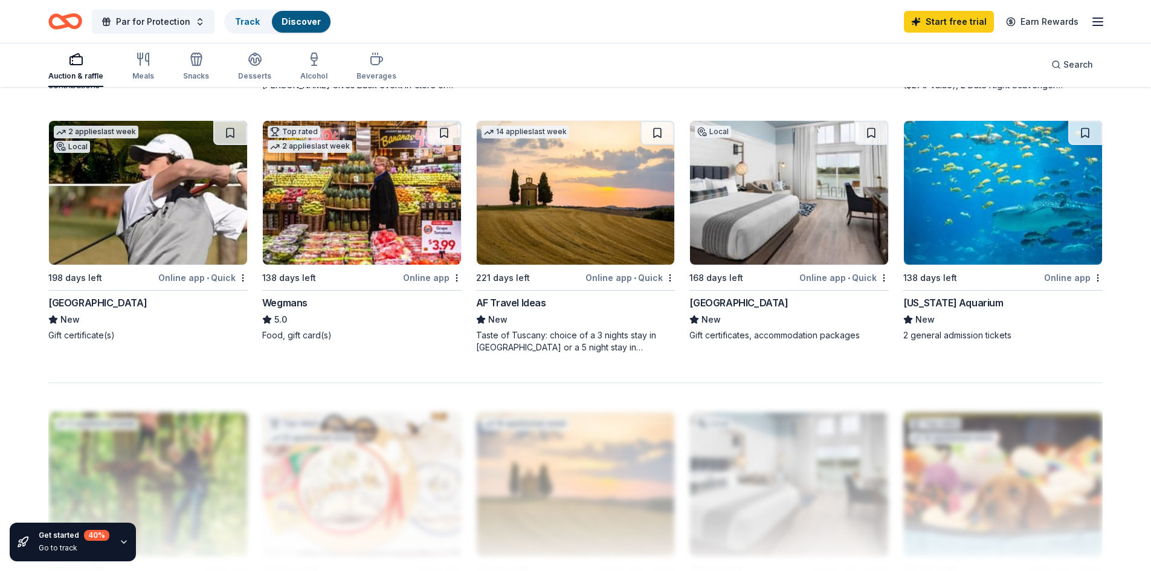
scroll to position [906, 0]
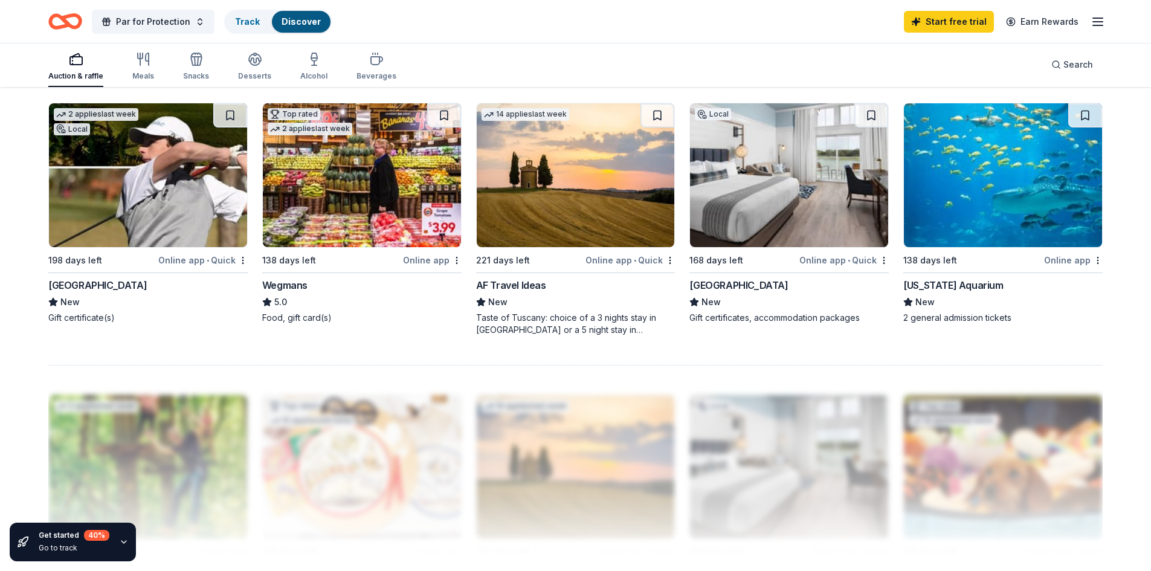
click at [751, 285] on div "Beaufort Hotel" at bounding box center [738, 285] width 98 height 15
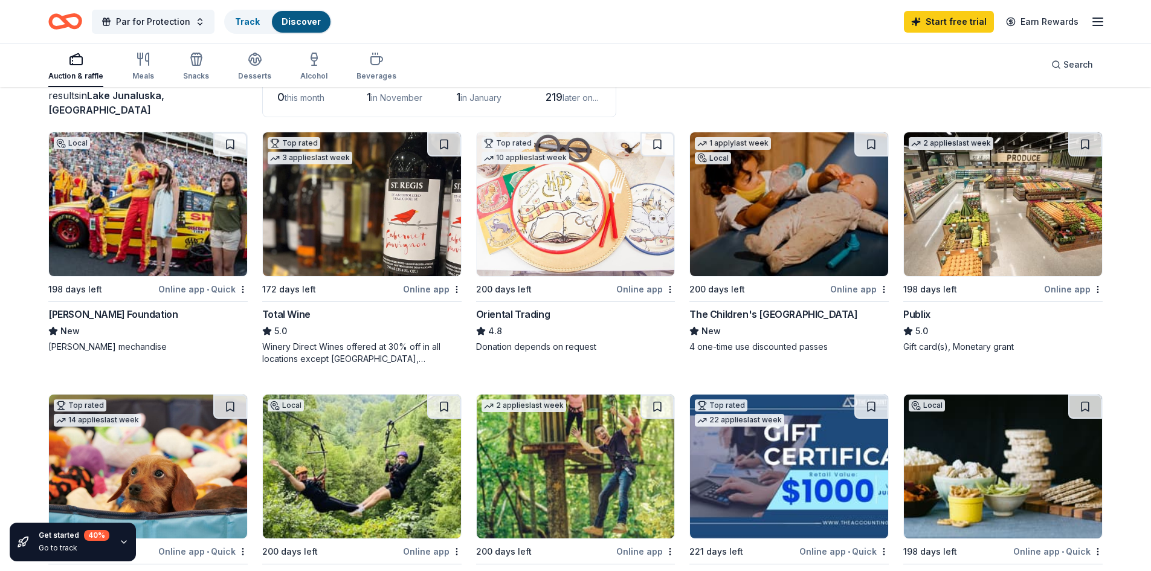
scroll to position [121, 0]
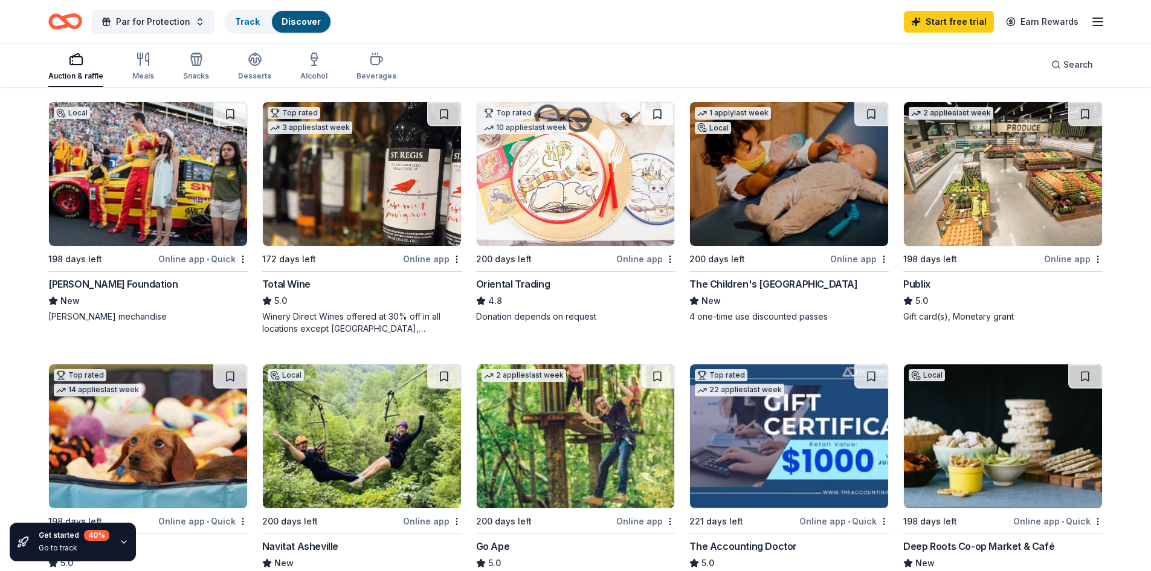
click at [302, 288] on div "Total Wine" at bounding box center [286, 284] width 48 height 15
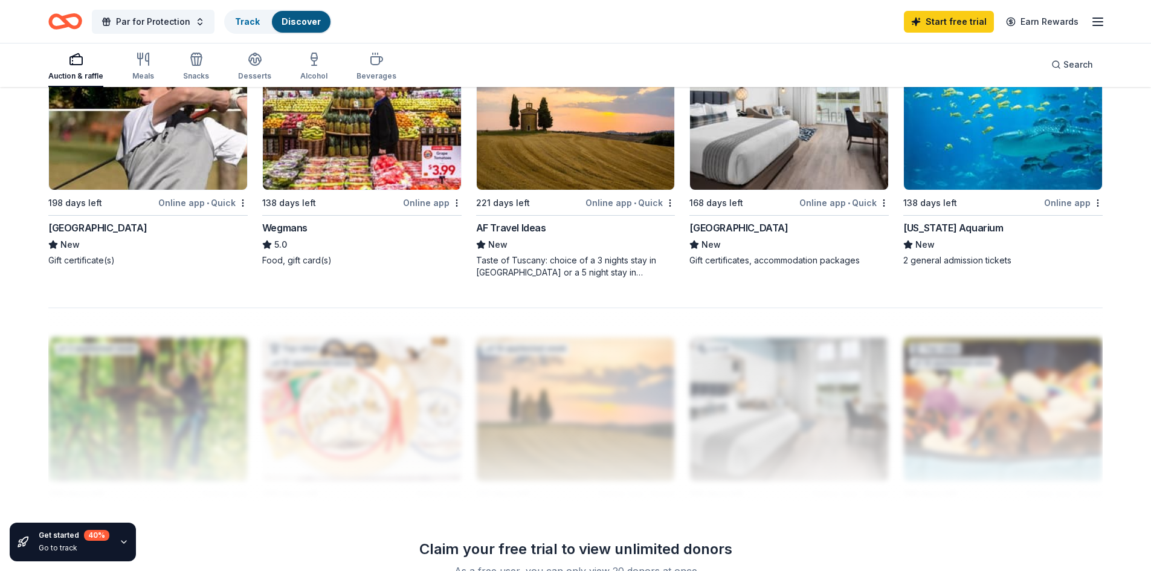
scroll to position [967, 0]
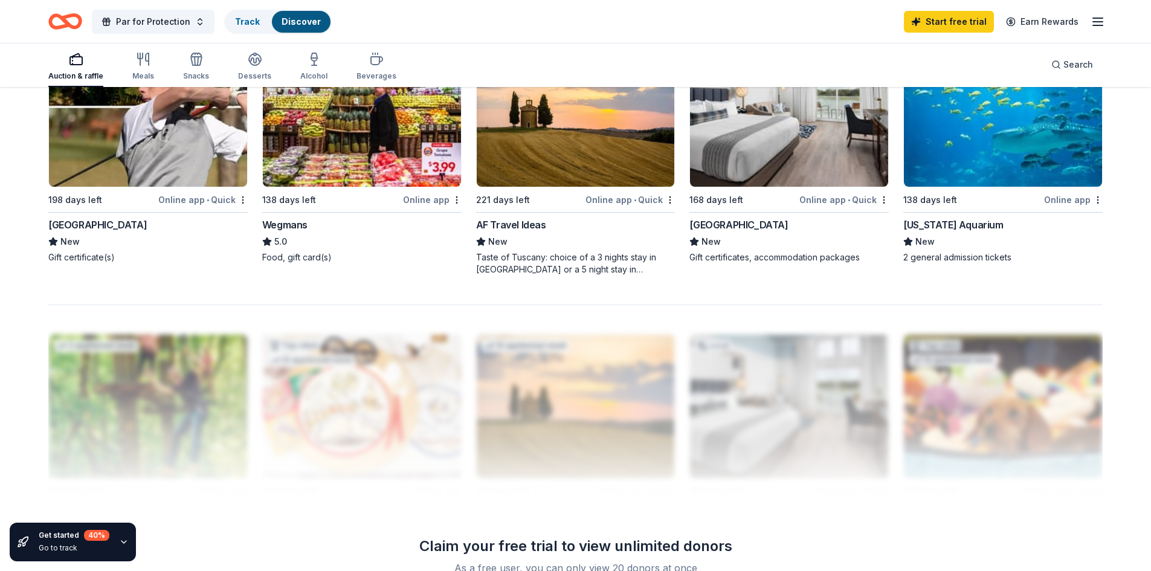
click at [935, 221] on div "Georgia Aquarium" at bounding box center [953, 225] width 100 height 15
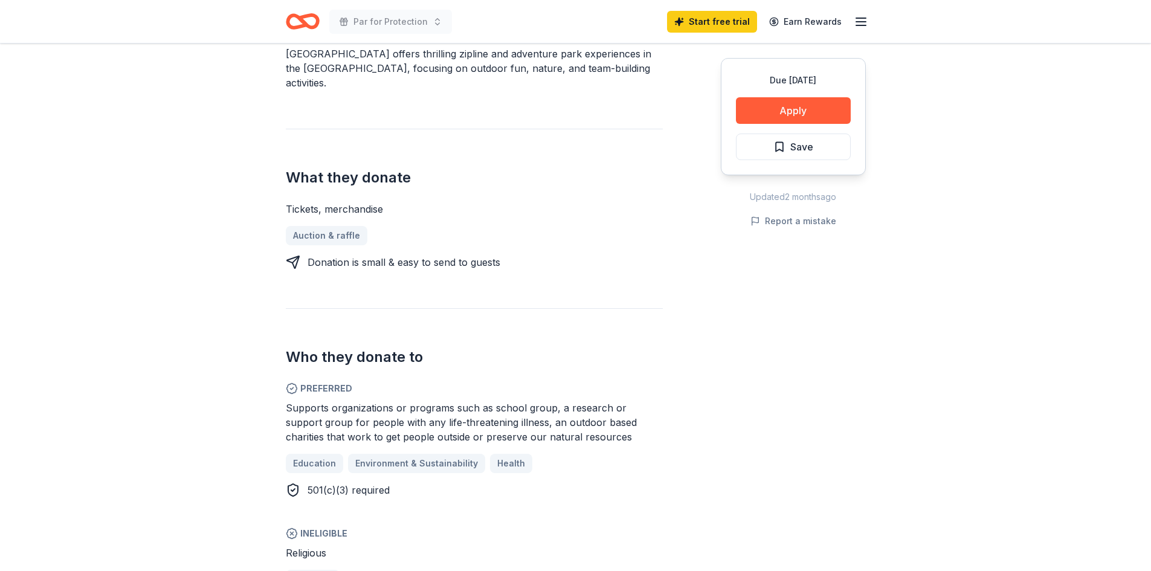
scroll to position [302, 0]
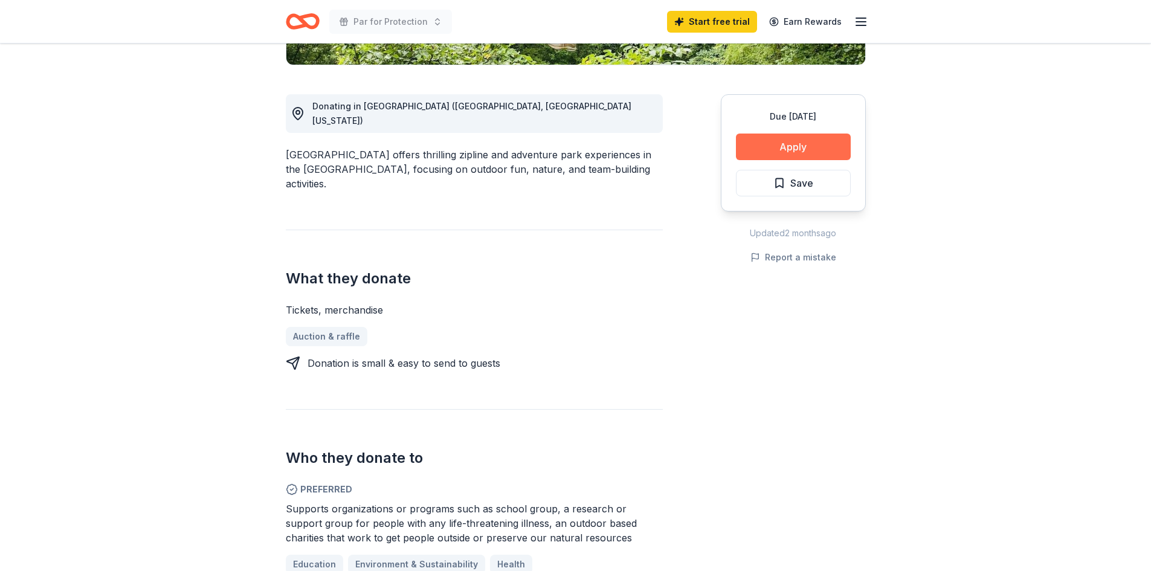
click at [833, 147] on button "Apply" at bounding box center [793, 147] width 115 height 27
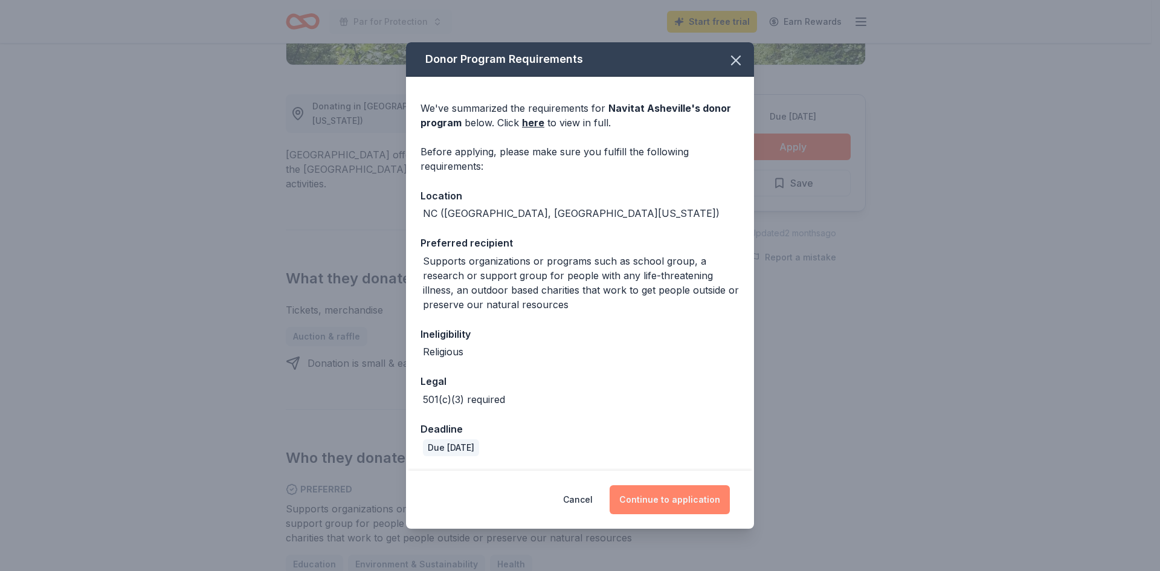
click at [663, 513] on button "Continue to application" at bounding box center [670, 499] width 120 height 29
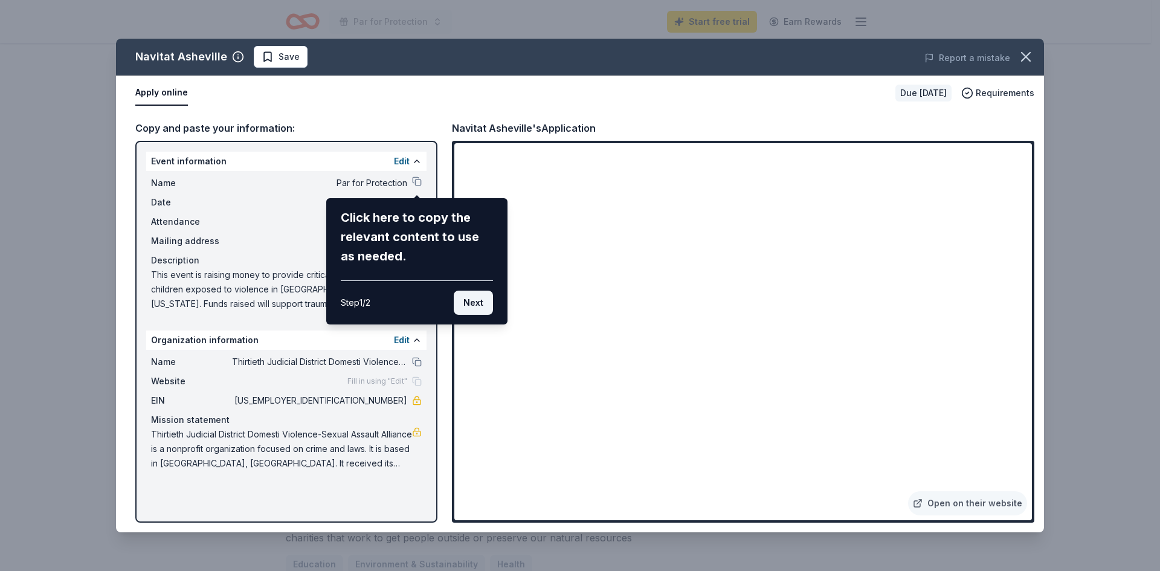
click at [469, 310] on button "Next" at bounding box center [473, 303] width 39 height 24
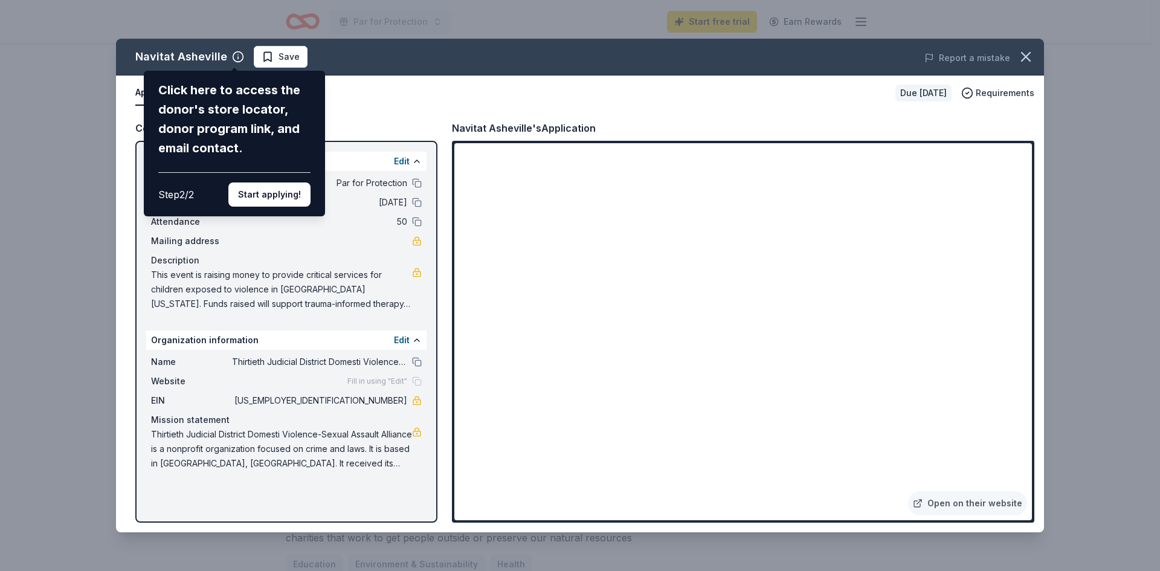
click at [487, 231] on div "Navitat Asheville Click here to access the donor's store locator, donor program…" at bounding box center [580, 286] width 928 height 494
click at [273, 187] on button "Start applying!" at bounding box center [269, 194] width 82 height 24
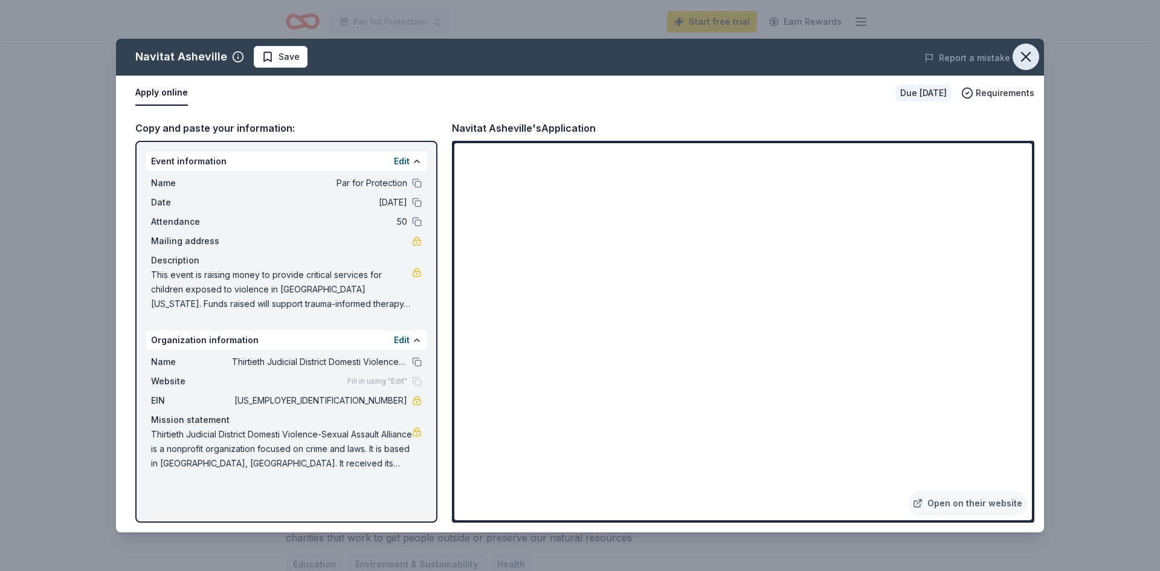
click at [1021, 54] on icon "button" at bounding box center [1026, 56] width 17 height 17
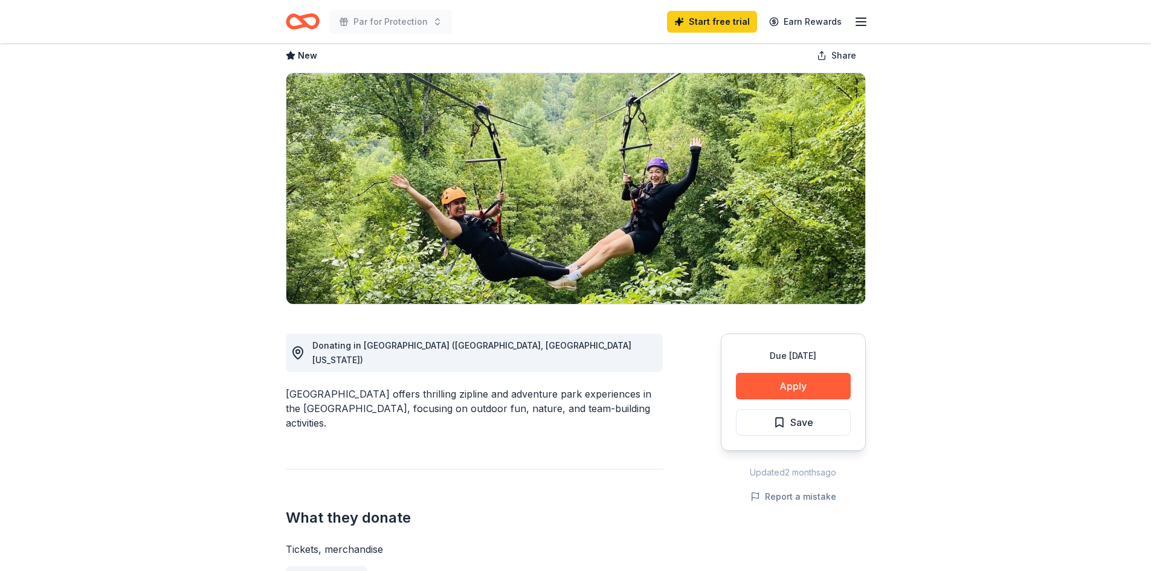
scroll to position [60, 0]
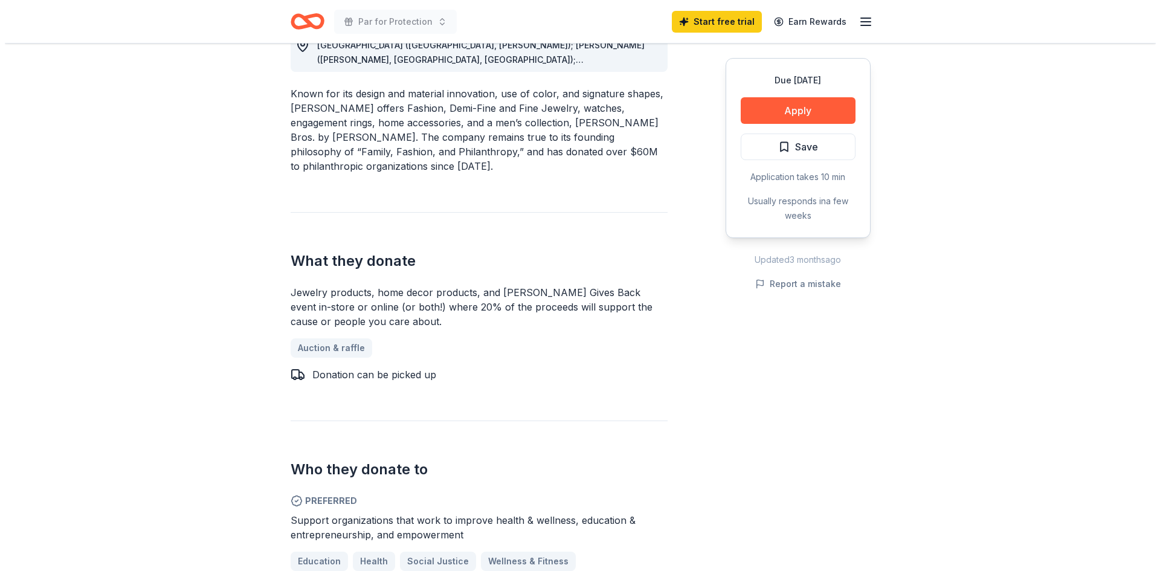
scroll to position [363, 0]
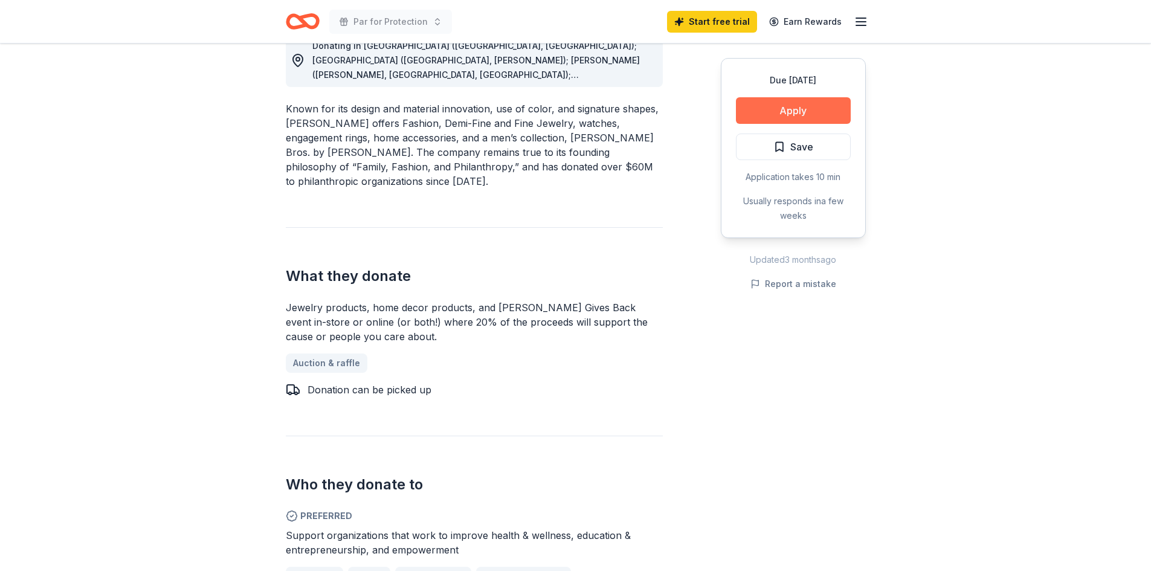
click at [741, 105] on button "Apply" at bounding box center [793, 110] width 115 height 27
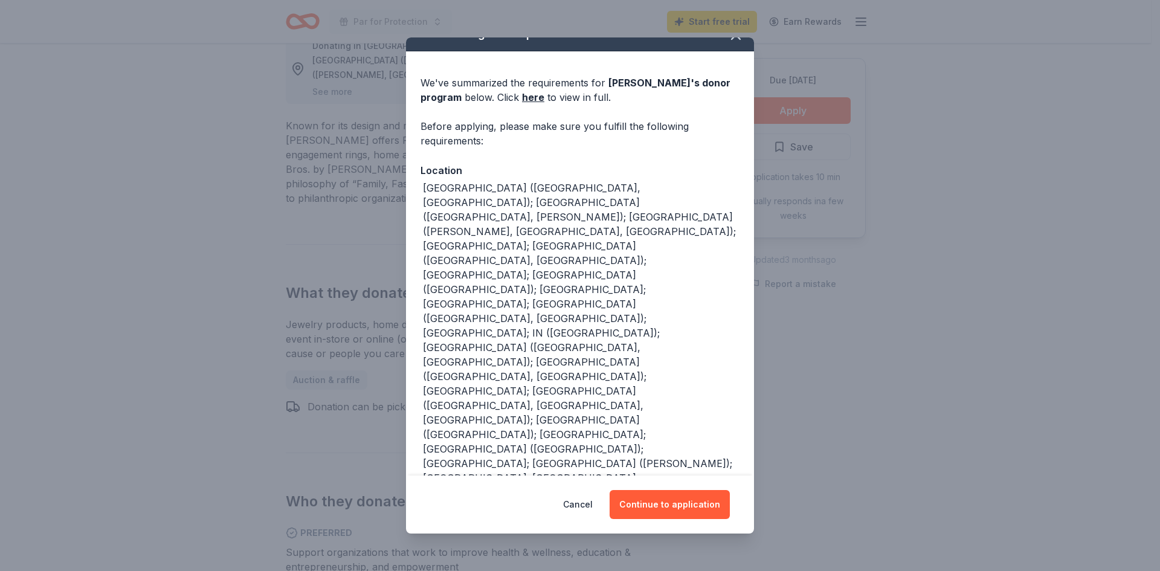
scroll to position [32, 0]
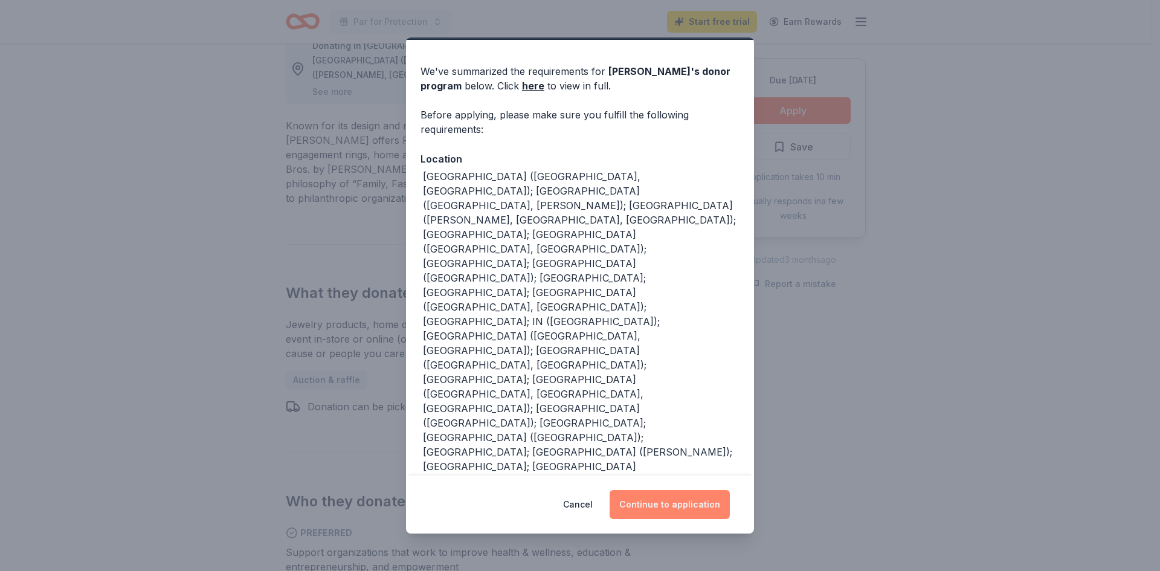
click at [678, 503] on button "Continue to application" at bounding box center [670, 504] width 120 height 29
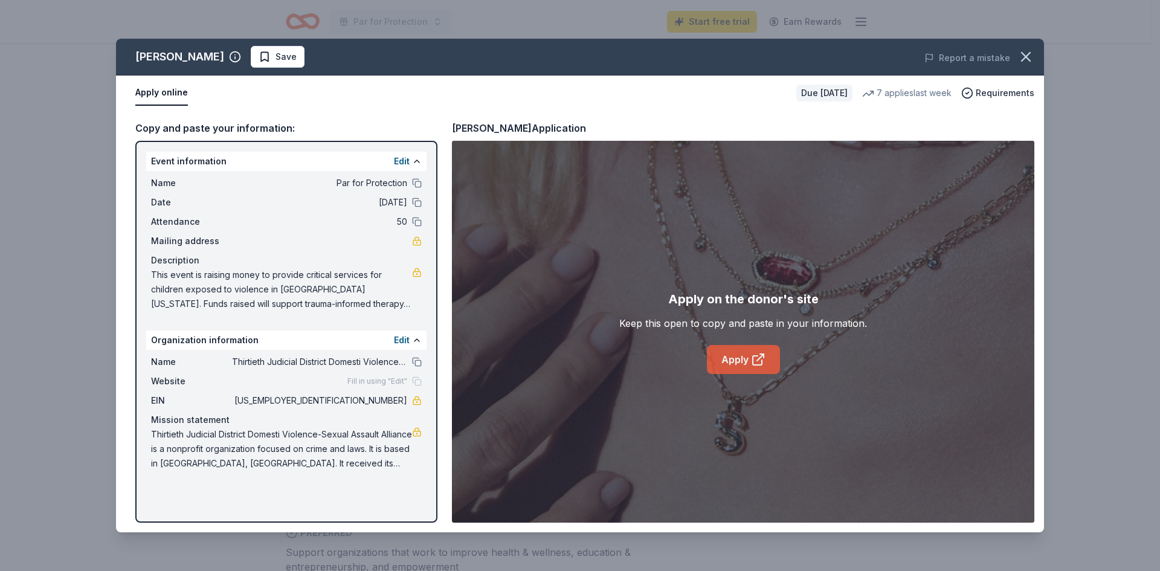
click at [761, 351] on link "Apply" at bounding box center [743, 359] width 73 height 29
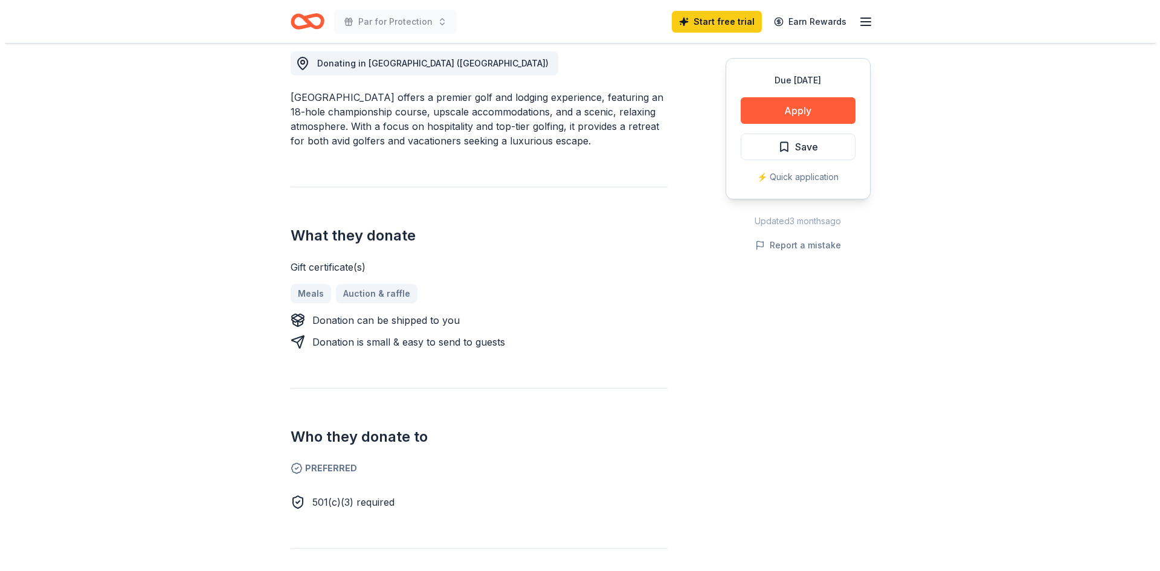
scroll to position [363, 0]
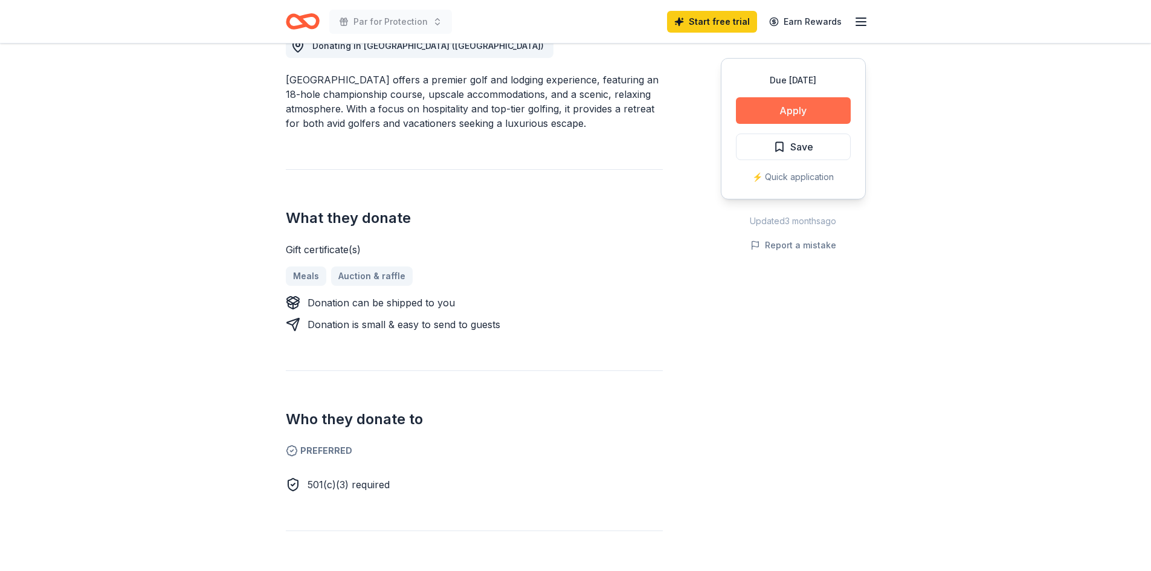
click at [817, 114] on button "Apply" at bounding box center [793, 110] width 115 height 27
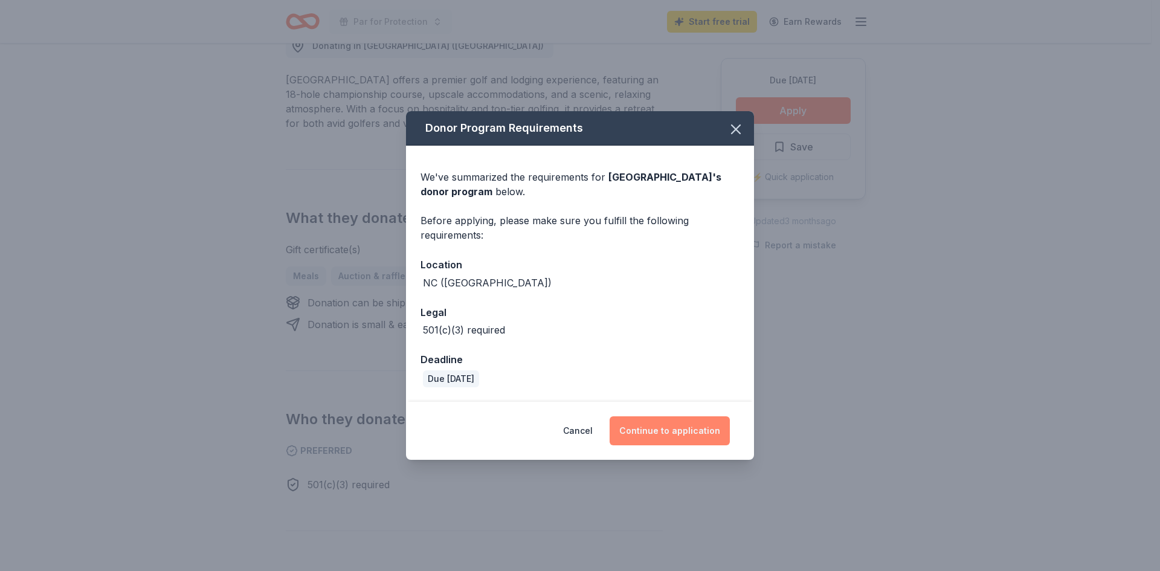
click at [669, 430] on button "Continue to application" at bounding box center [670, 430] width 120 height 29
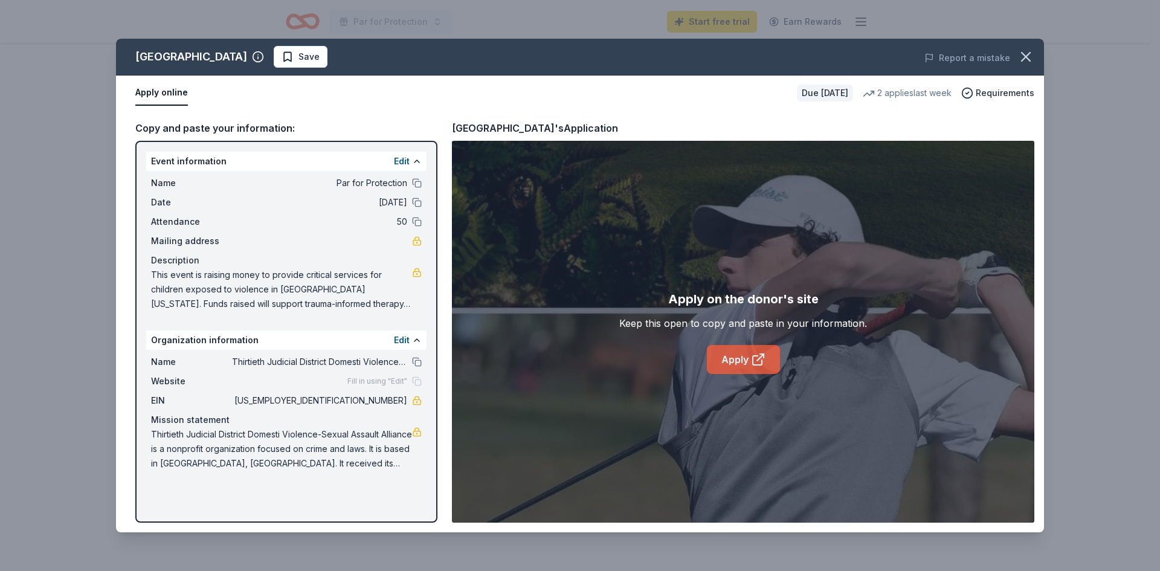
click at [753, 358] on icon at bounding box center [757, 360] width 9 height 9
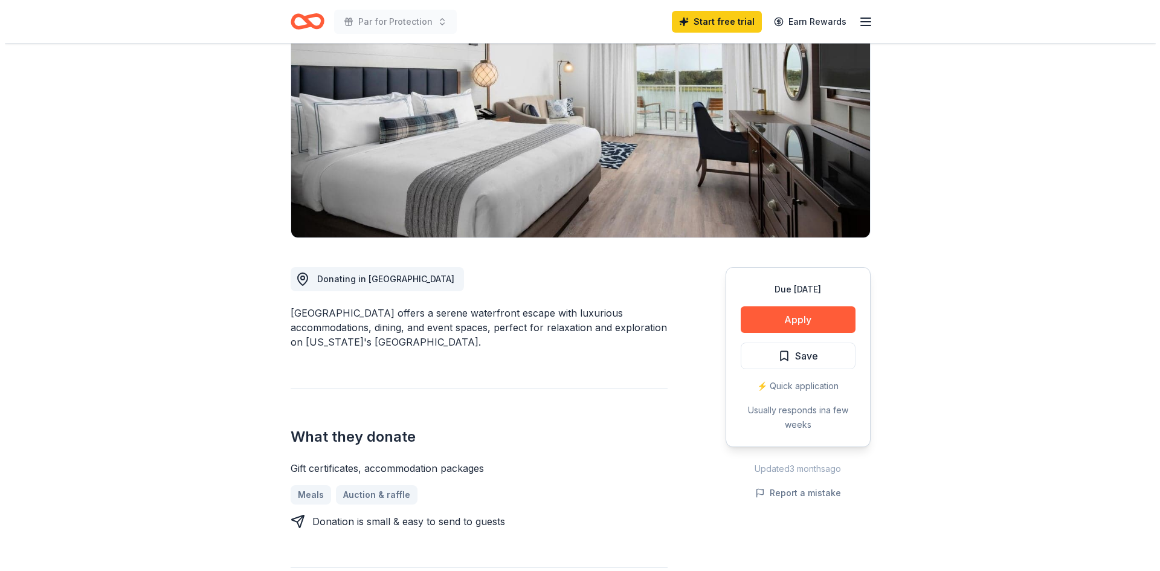
scroll to position [60, 0]
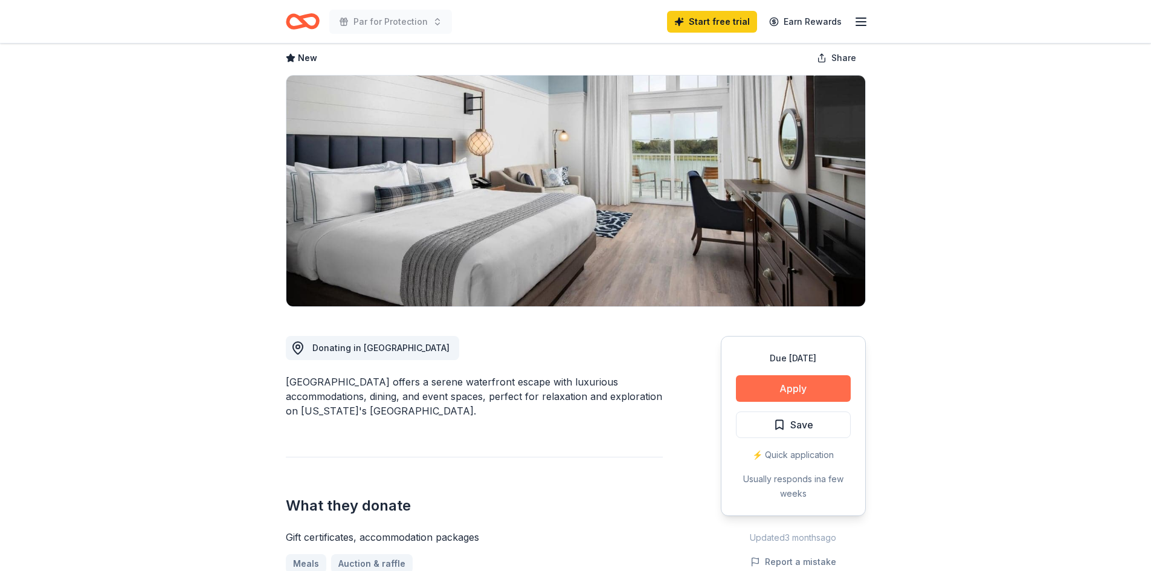
click at [744, 386] on button "Apply" at bounding box center [793, 388] width 115 height 27
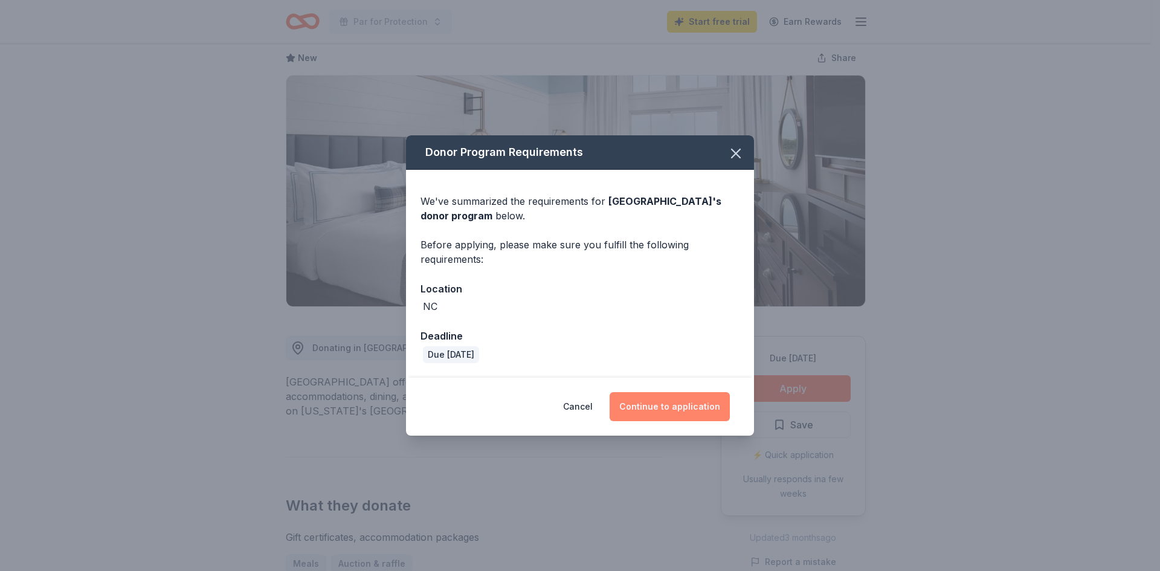
click at [647, 399] on button "Continue to application" at bounding box center [670, 406] width 120 height 29
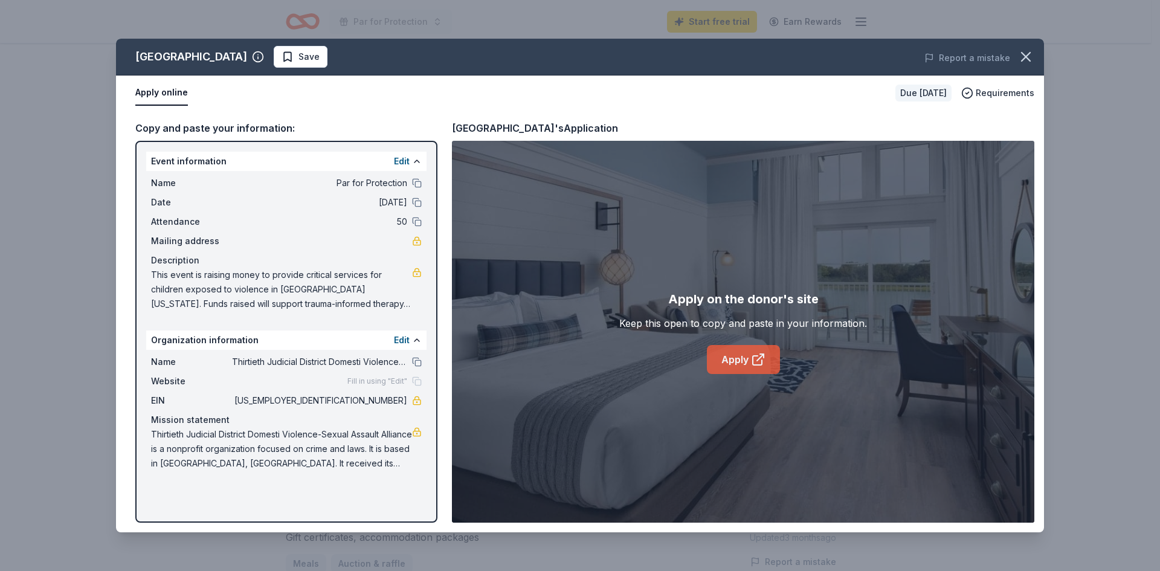
click at [740, 367] on link "Apply" at bounding box center [743, 359] width 73 height 29
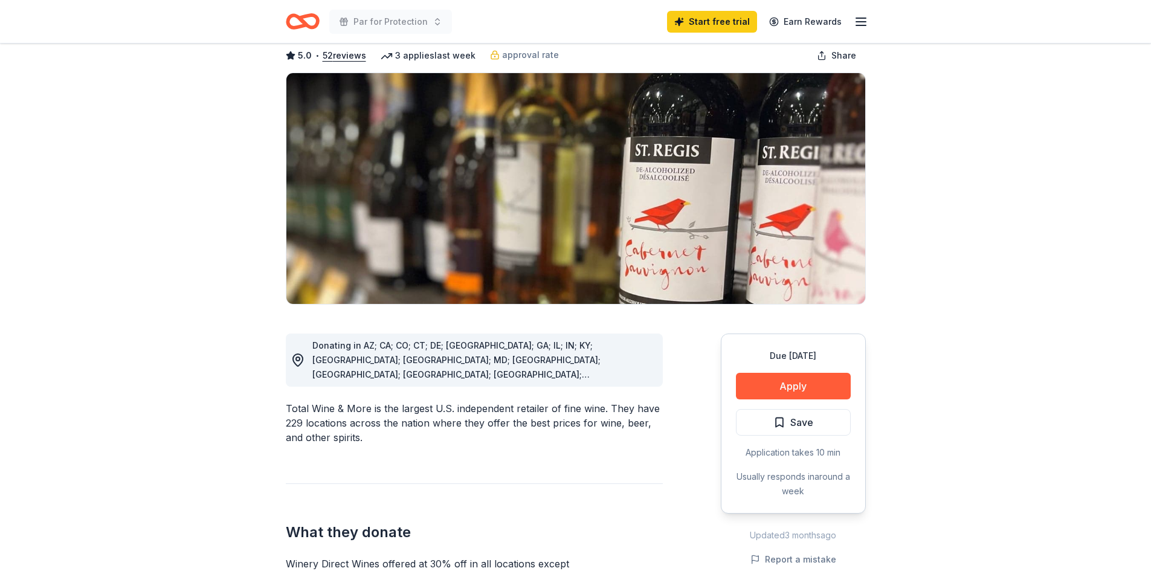
scroll to position [60, 0]
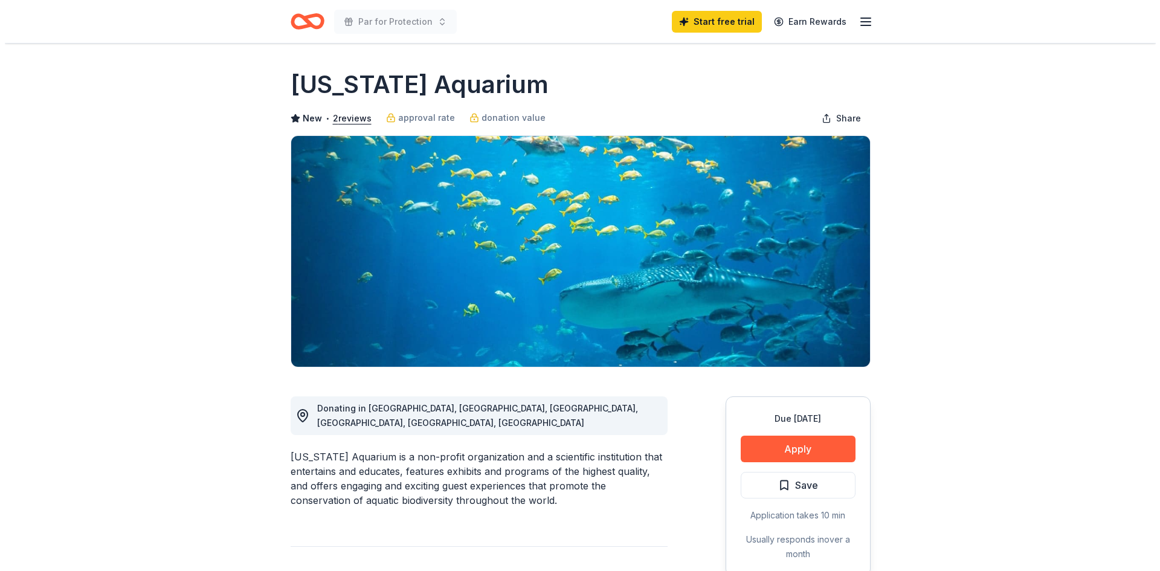
scroll to position [121, 0]
